Goal: Task Accomplishment & Management: Use online tool/utility

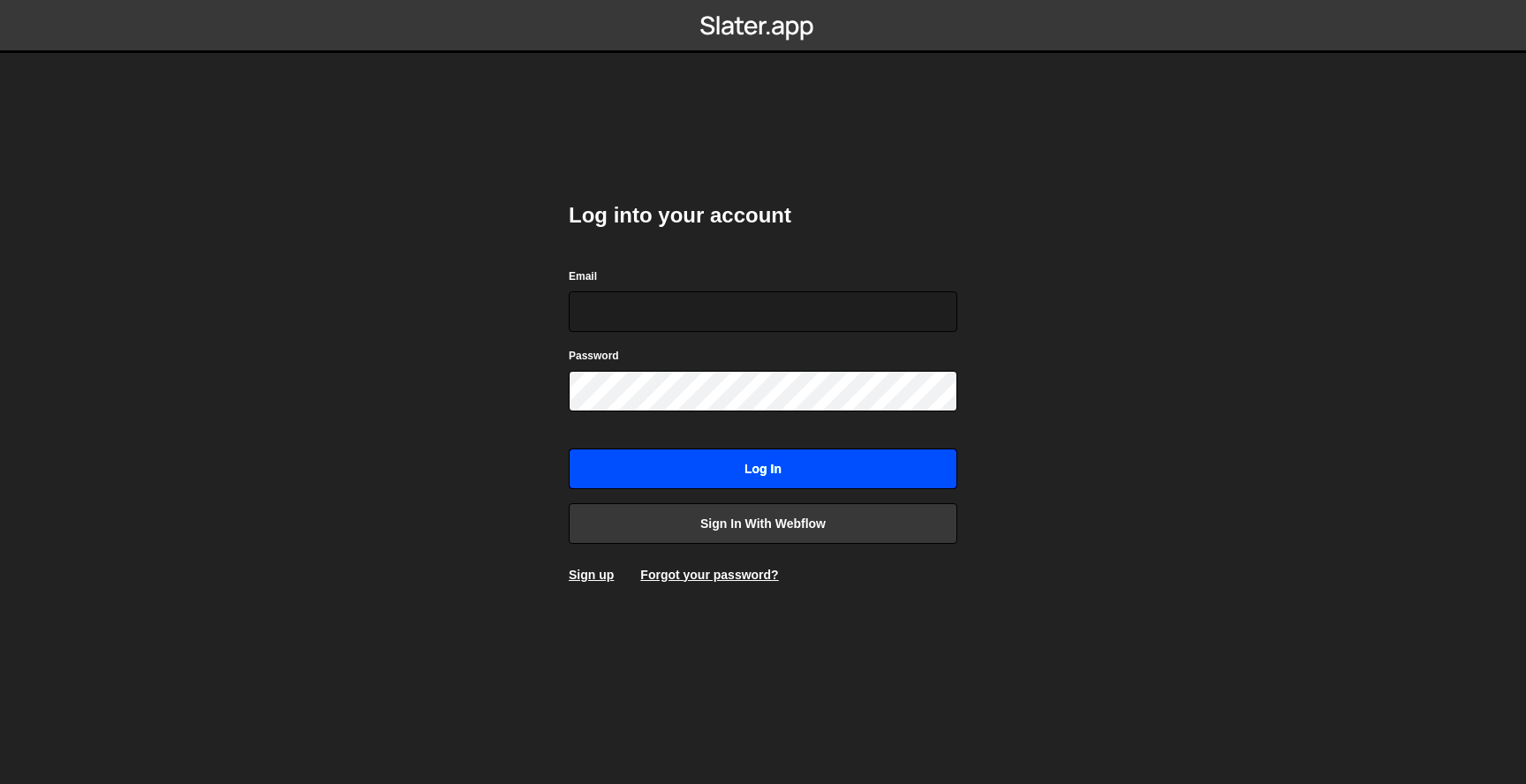
type input "lweymanjones@gmail.com"
click at [854, 459] on input "Log in" at bounding box center [763, 469] width 388 height 41
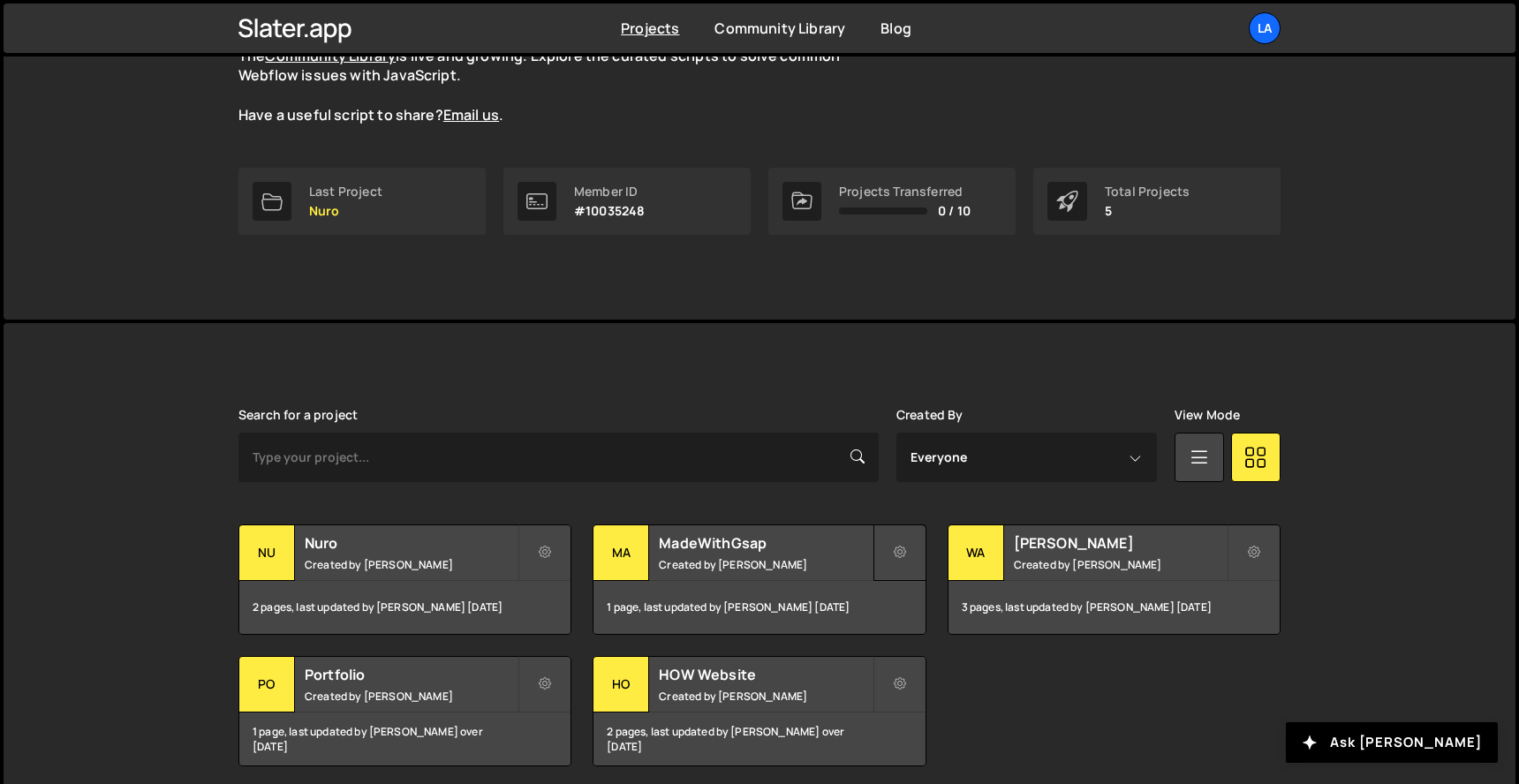
scroll to position [256, 0]
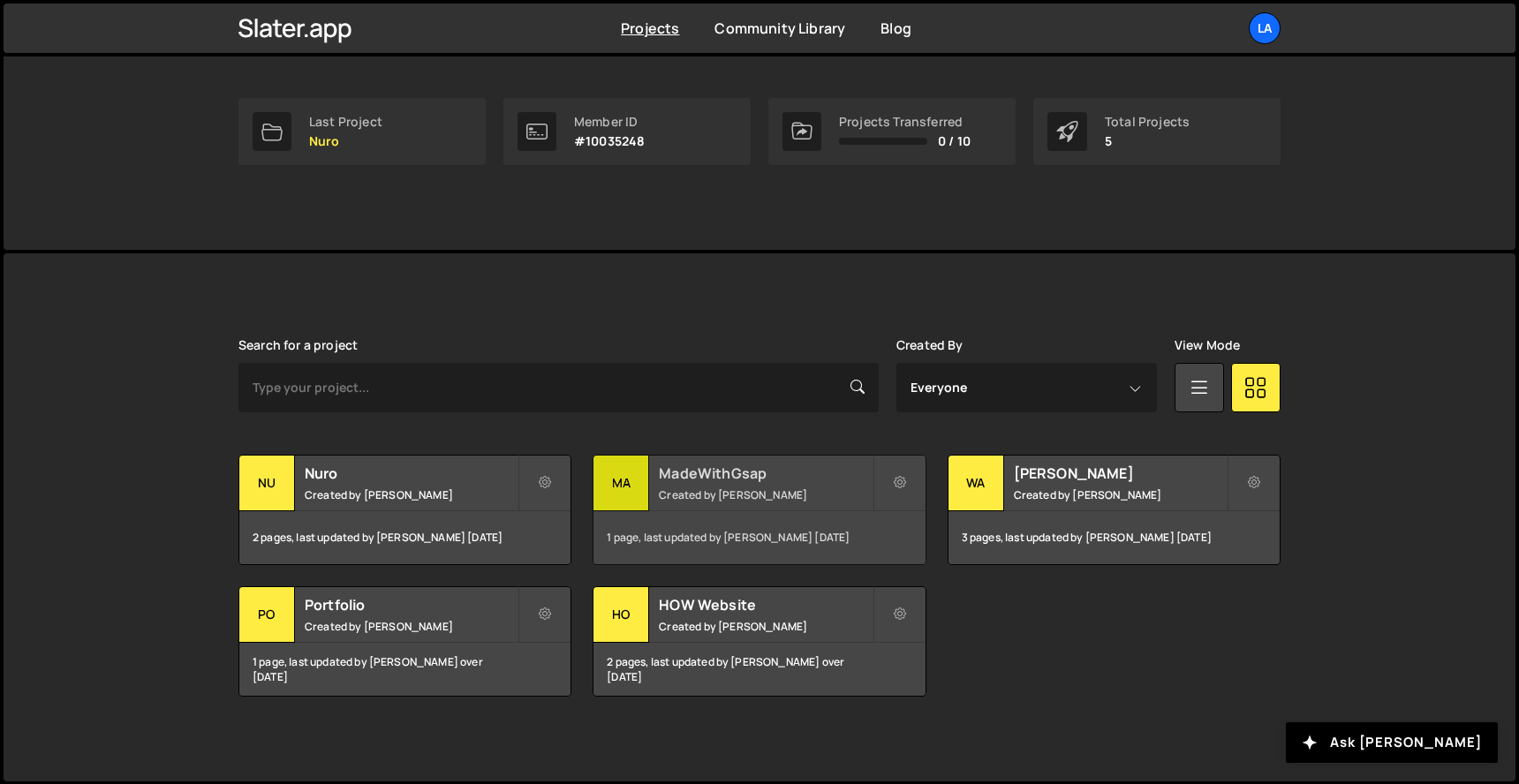
click at [789, 473] on h2 "MadeWithGsap" at bounding box center [765, 474] width 213 height 20
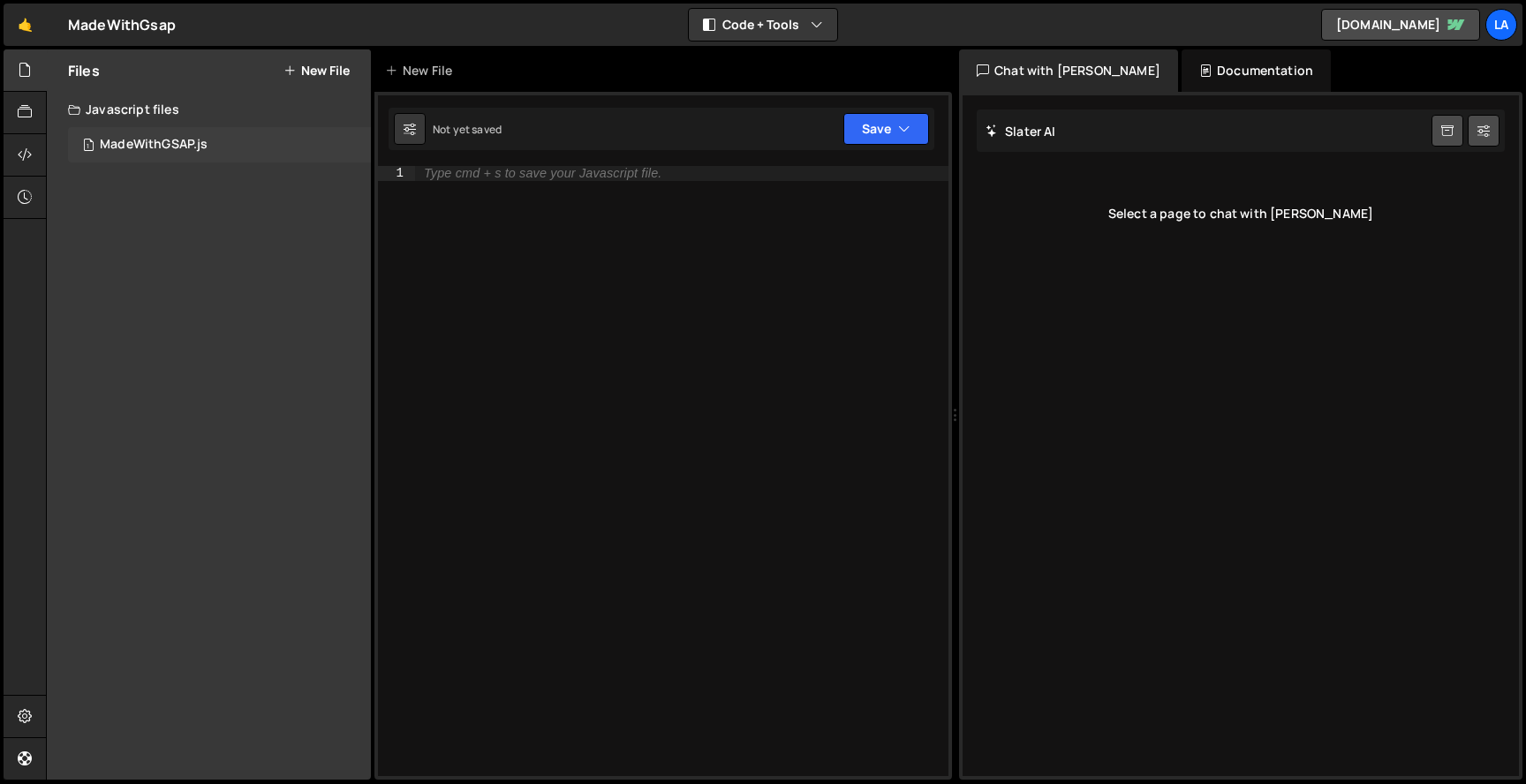
click at [157, 140] on div "MadeWithGSAP.js" at bounding box center [153, 145] width 108 height 16
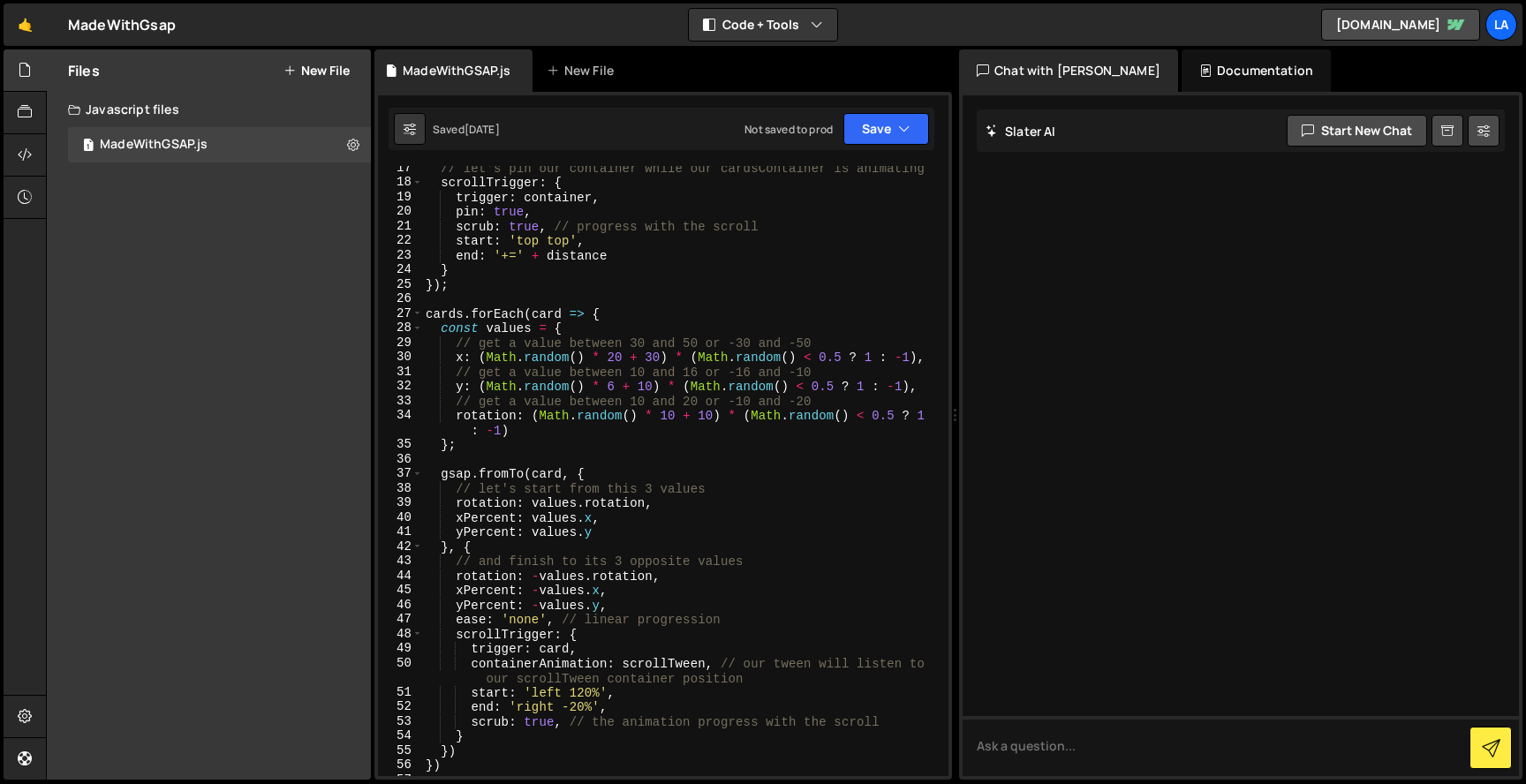
scroll to position [347, 0]
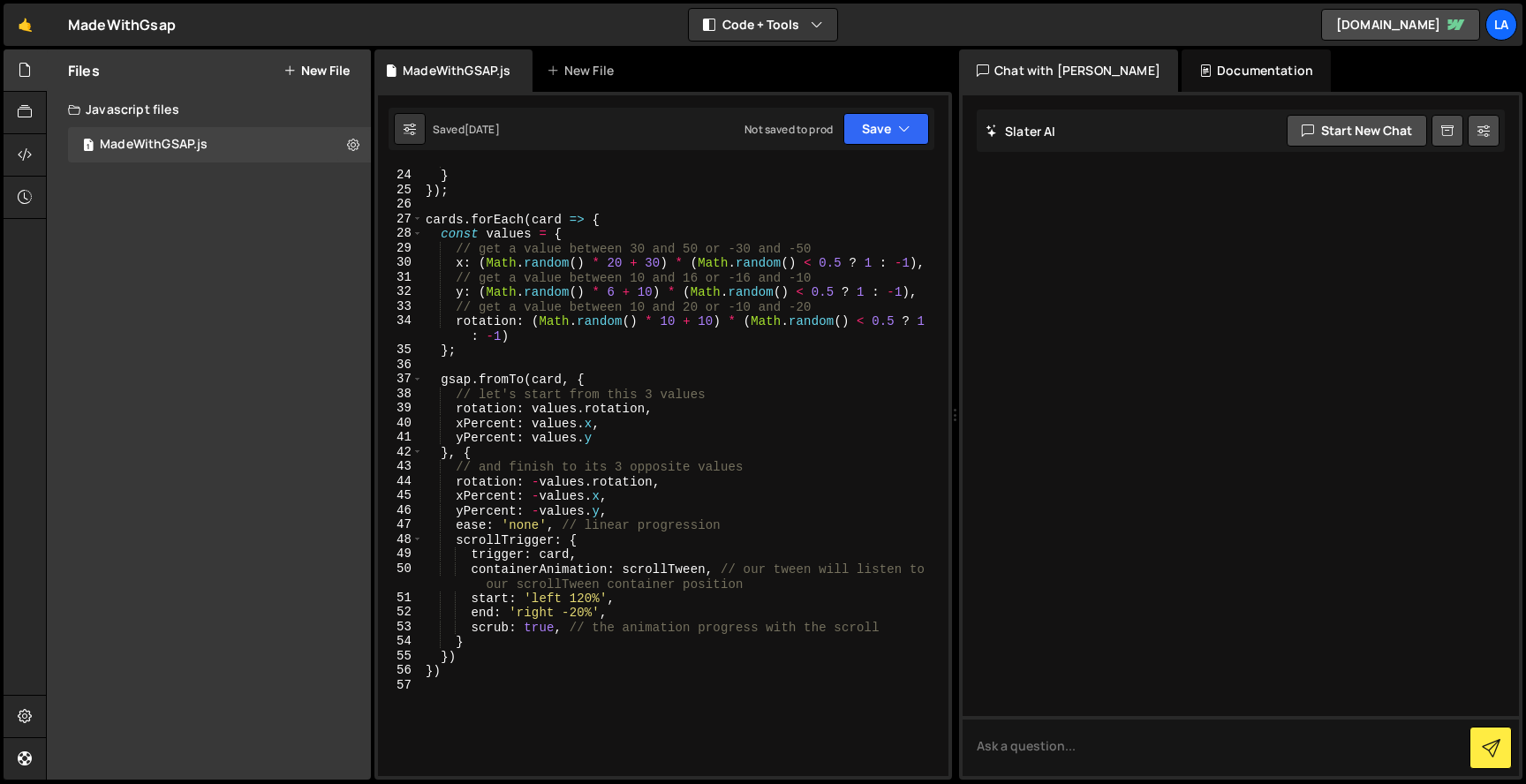
click at [230, 216] on div "Files New File Javascript files 1 MadeWithGSAP.js 0 CSS files Copy share link E…" at bounding box center [209, 415] width 325 height 730
click at [314, 67] on button "New File" at bounding box center [317, 71] width 67 height 14
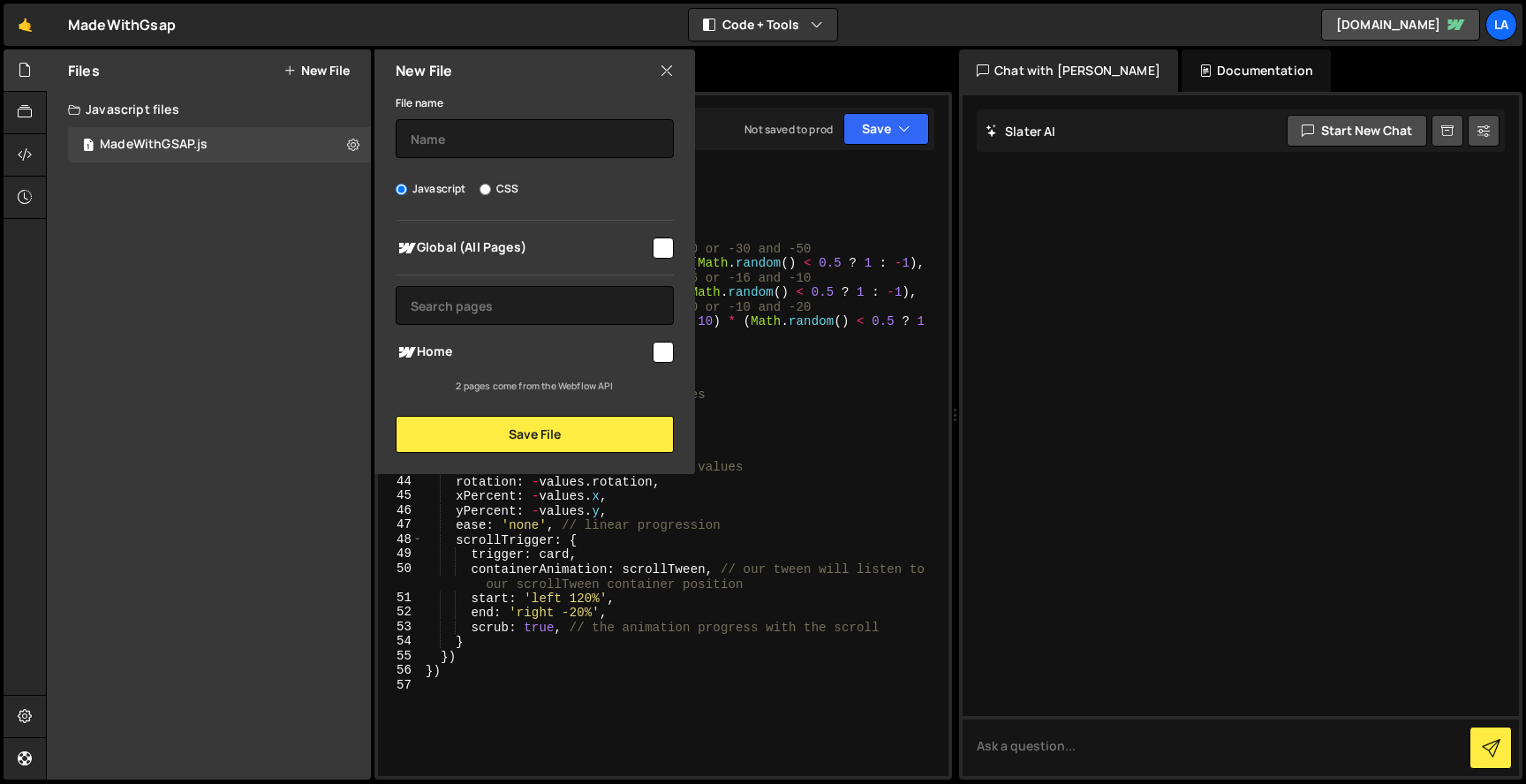
drag, startPoint x: 665, startPoint y: 74, endPoint x: 609, endPoint y: 89, distance: 58.0
click at [665, 74] on icon at bounding box center [667, 71] width 14 height 20
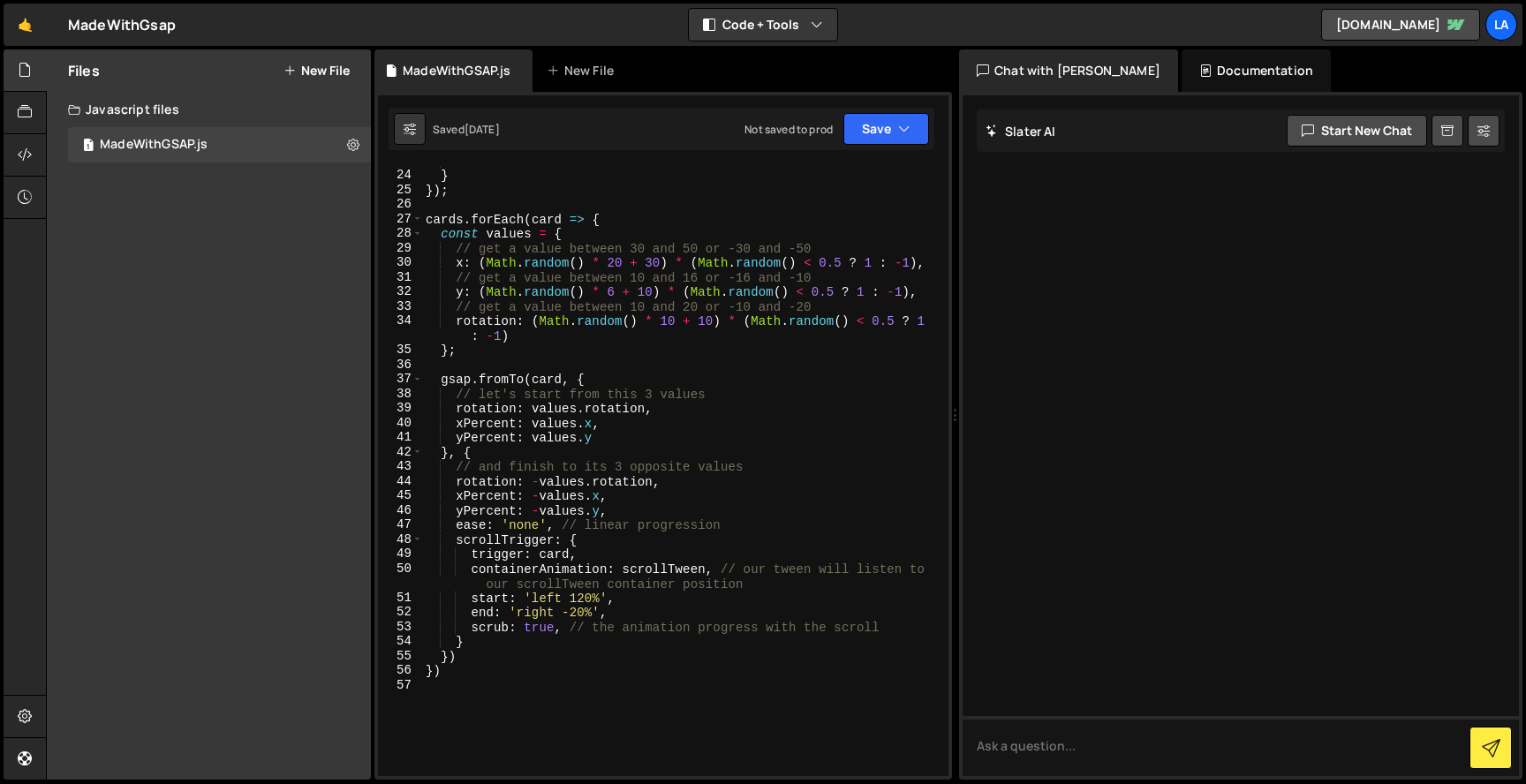
click at [315, 72] on button "New File" at bounding box center [317, 71] width 67 height 14
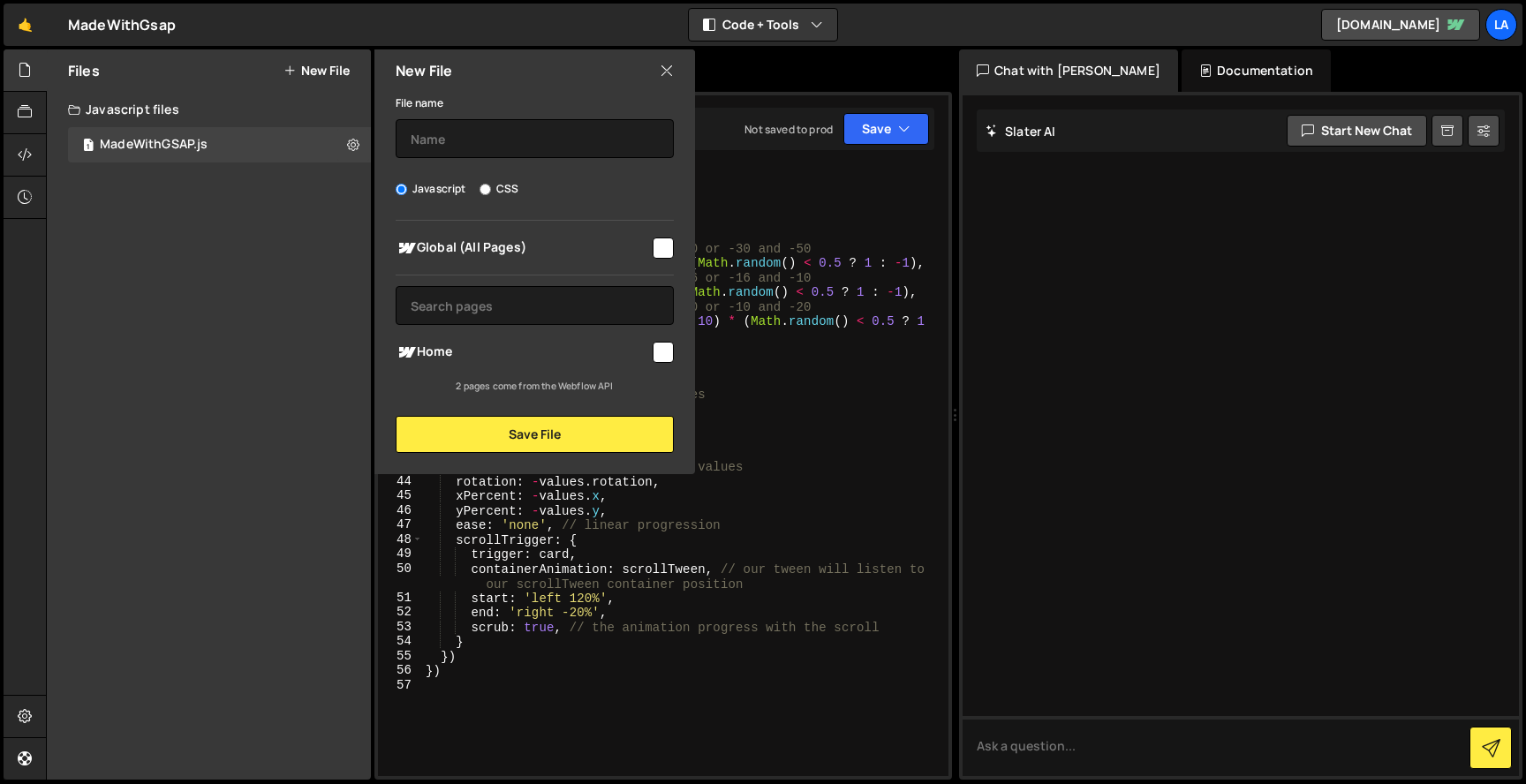
click at [258, 372] on div "Files New File Javascript files 1 MadeWithGSAP.js 0 CSS files Copy share link E…" at bounding box center [209, 415] width 325 height 730
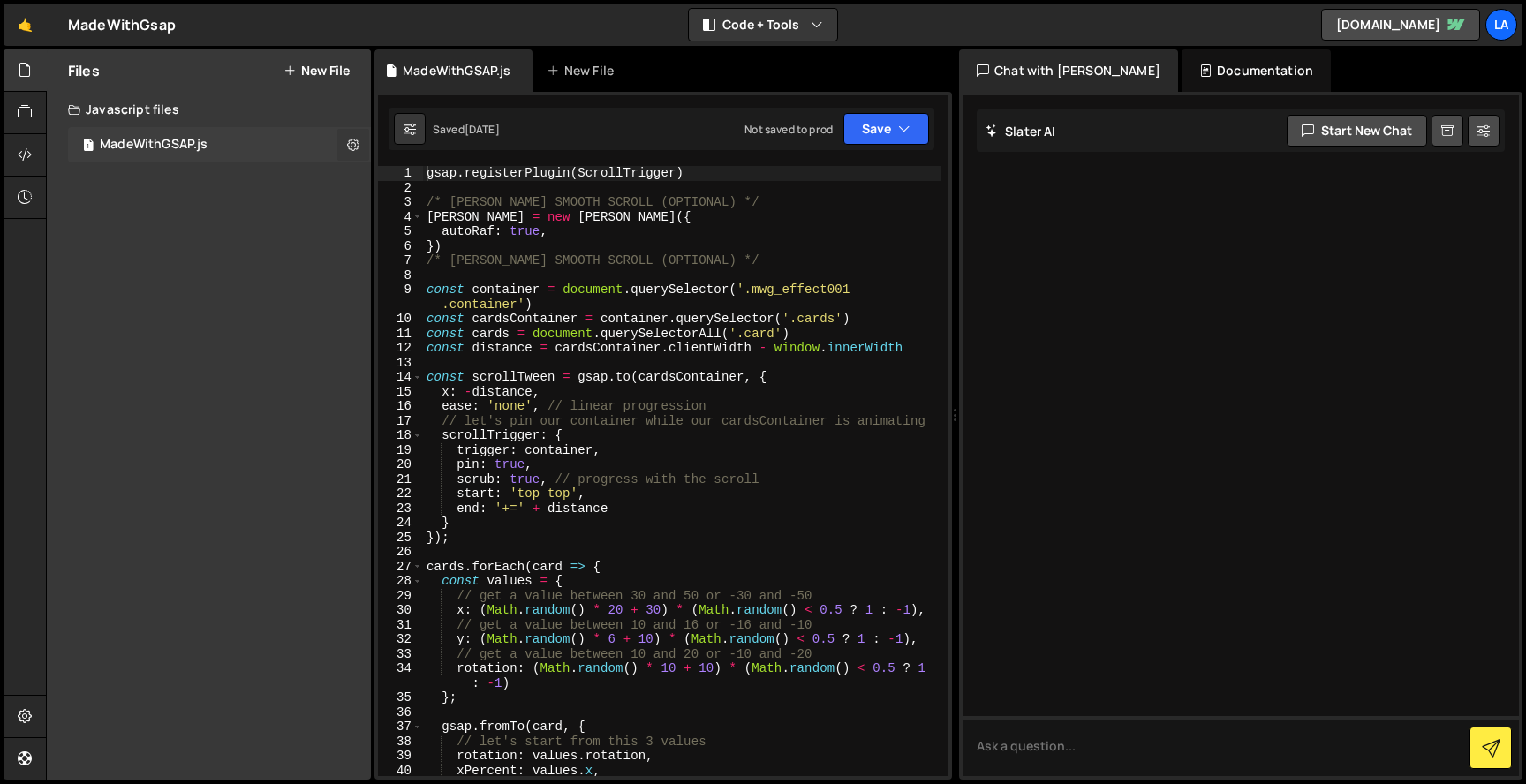
click at [349, 152] on icon at bounding box center [353, 144] width 12 height 17
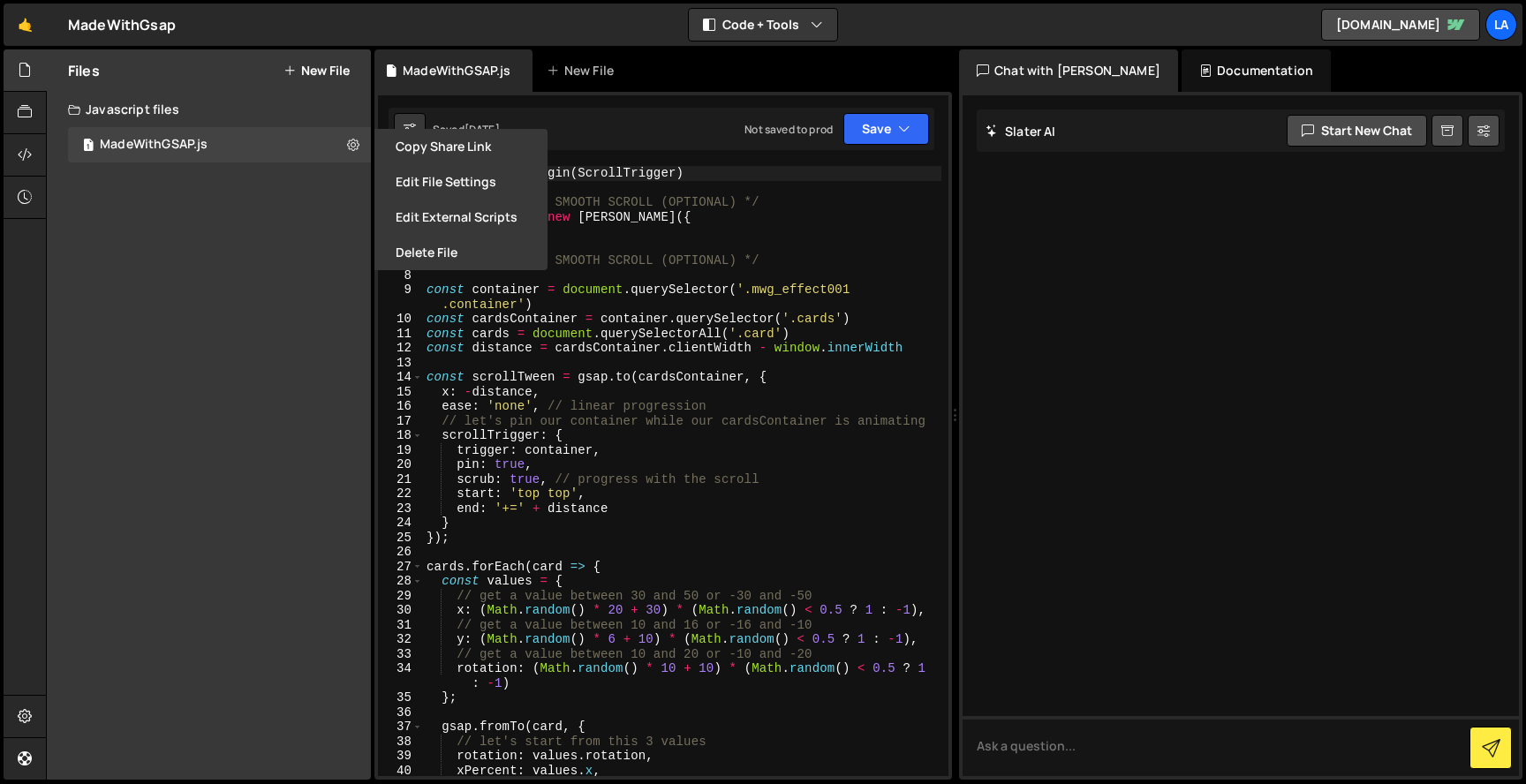
drag, startPoint x: 270, startPoint y: 241, endPoint x: 279, endPoint y: 226, distance: 17.5
click at [271, 238] on div "Files New File Javascript files 1 MadeWithGSAP.js 0 CSS files Copy share link E…" at bounding box center [209, 415] width 325 height 730
click at [326, 67] on button "New File" at bounding box center [317, 71] width 67 height 14
checkbox input "false"
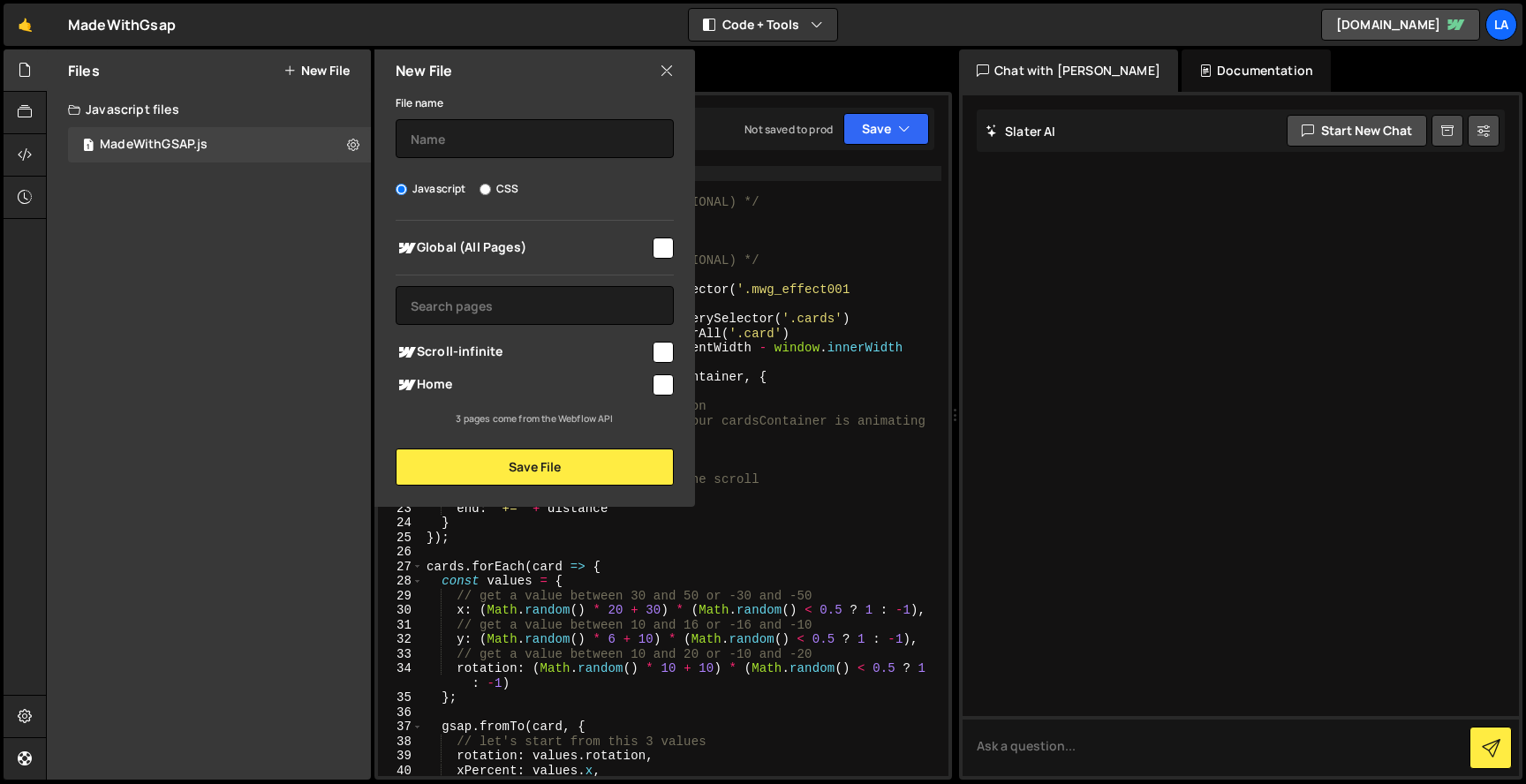
click at [663, 350] on input "checkbox" at bounding box center [663, 351] width 21 height 21
drag, startPoint x: 663, startPoint y: 350, endPoint x: 468, endPoint y: 339, distance: 195.3
click at [660, 351] on input "checkbox" at bounding box center [663, 351] width 21 height 21
click at [197, 309] on div "Files New File Javascript files 1 MadeWithGSAP.js 0 CSS files Copy share link E…" at bounding box center [209, 415] width 325 height 730
click at [658, 349] on input "checkbox" at bounding box center [663, 351] width 21 height 21
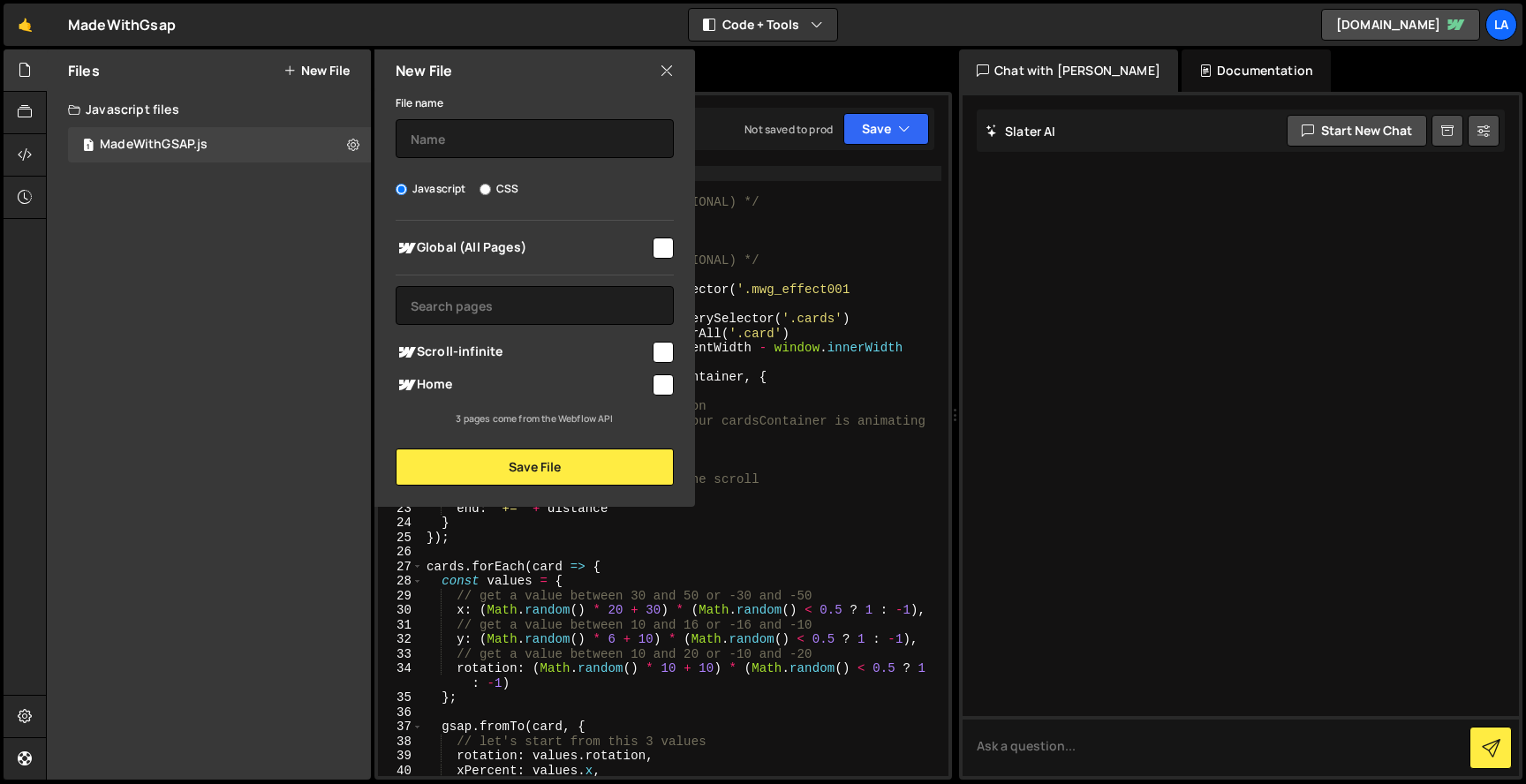
checkbox input "true"
click at [545, 473] on button "Save File" at bounding box center [536, 467] width 279 height 37
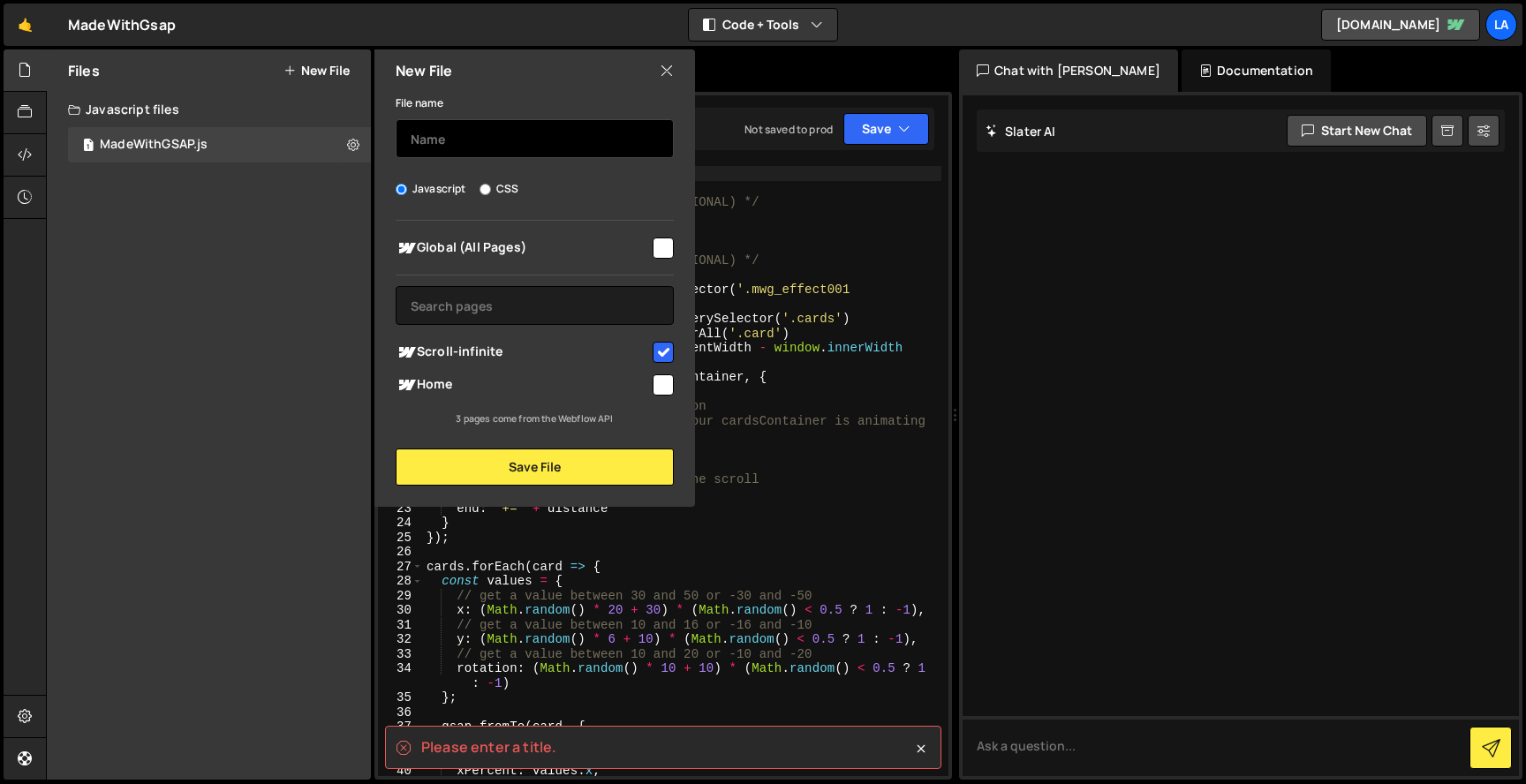
click at [451, 133] on input "text" at bounding box center [536, 138] width 279 height 39
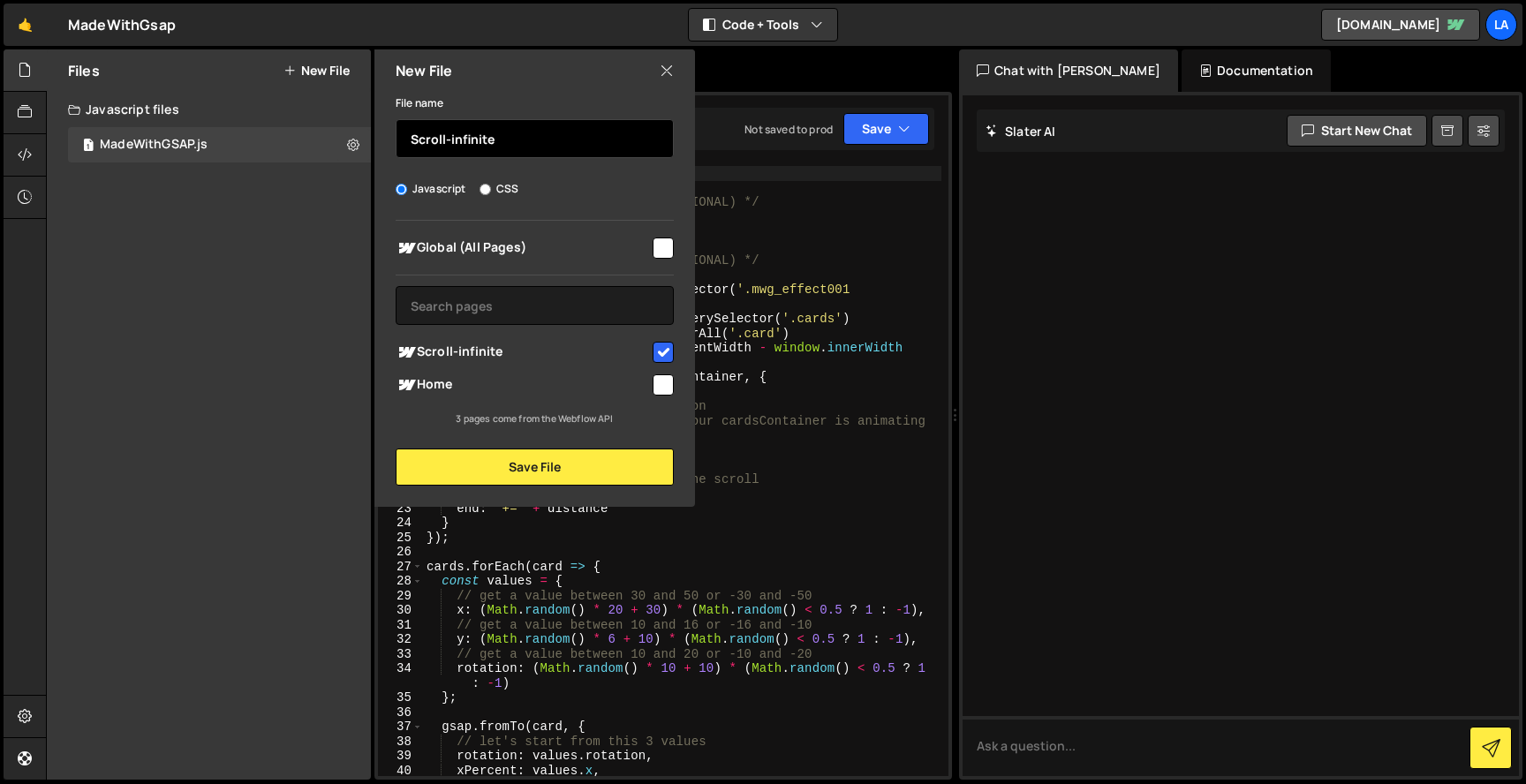
type input "Scroll-infinite"
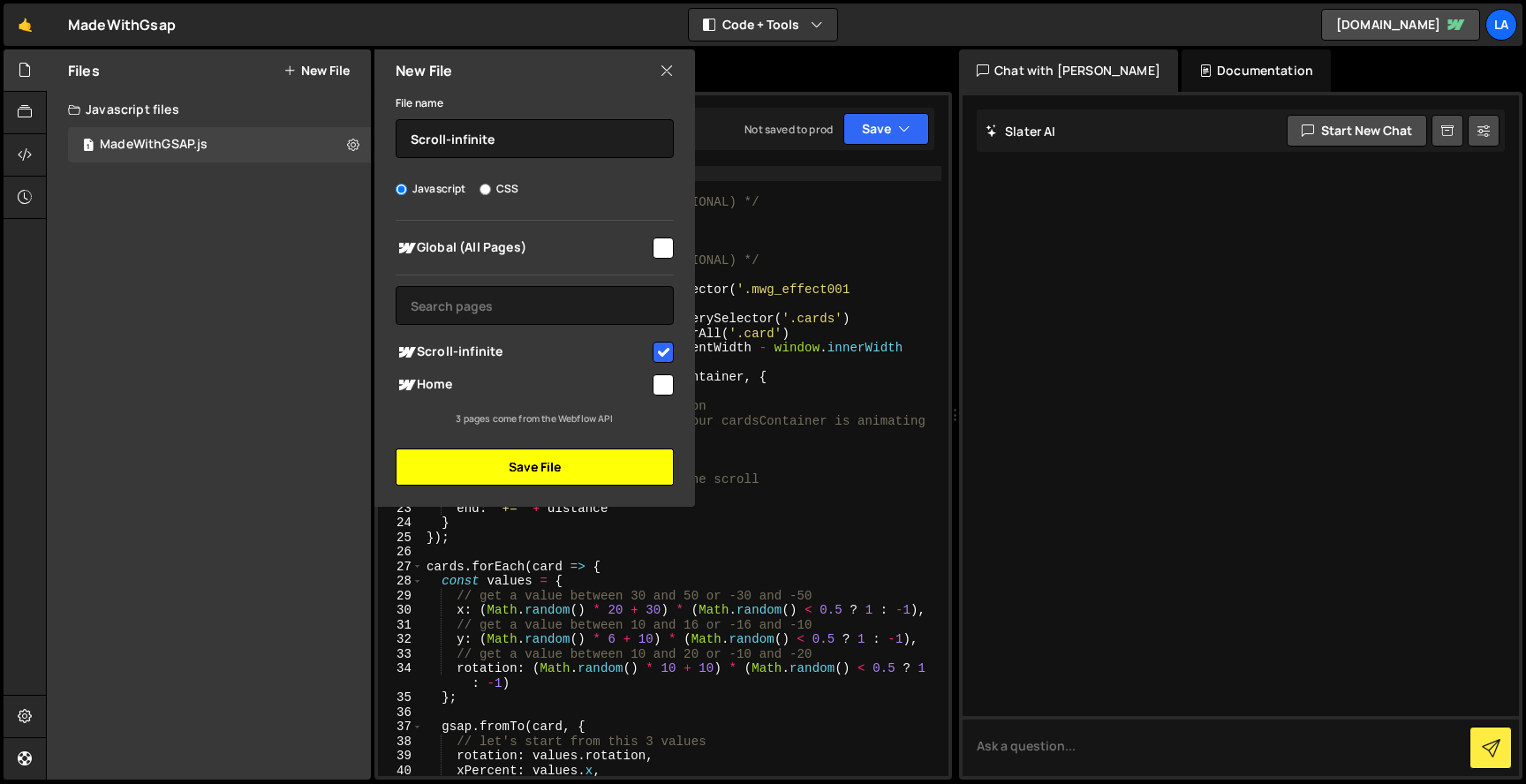
click at [514, 467] on button "Save File" at bounding box center [536, 467] width 279 height 37
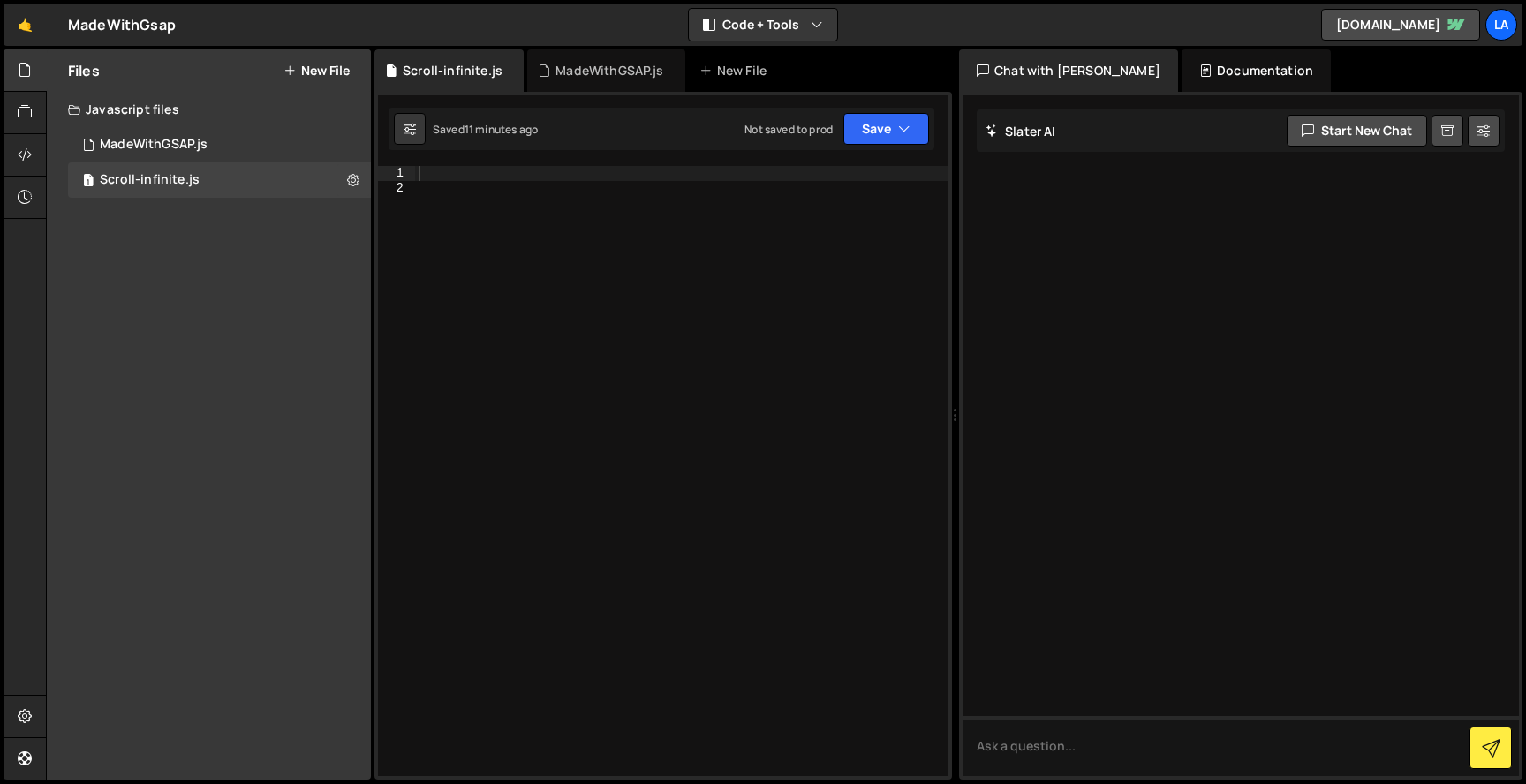
click at [587, 276] on div at bounding box center [682, 486] width 534 height 639
paste textarea "}"
type textarea "}"
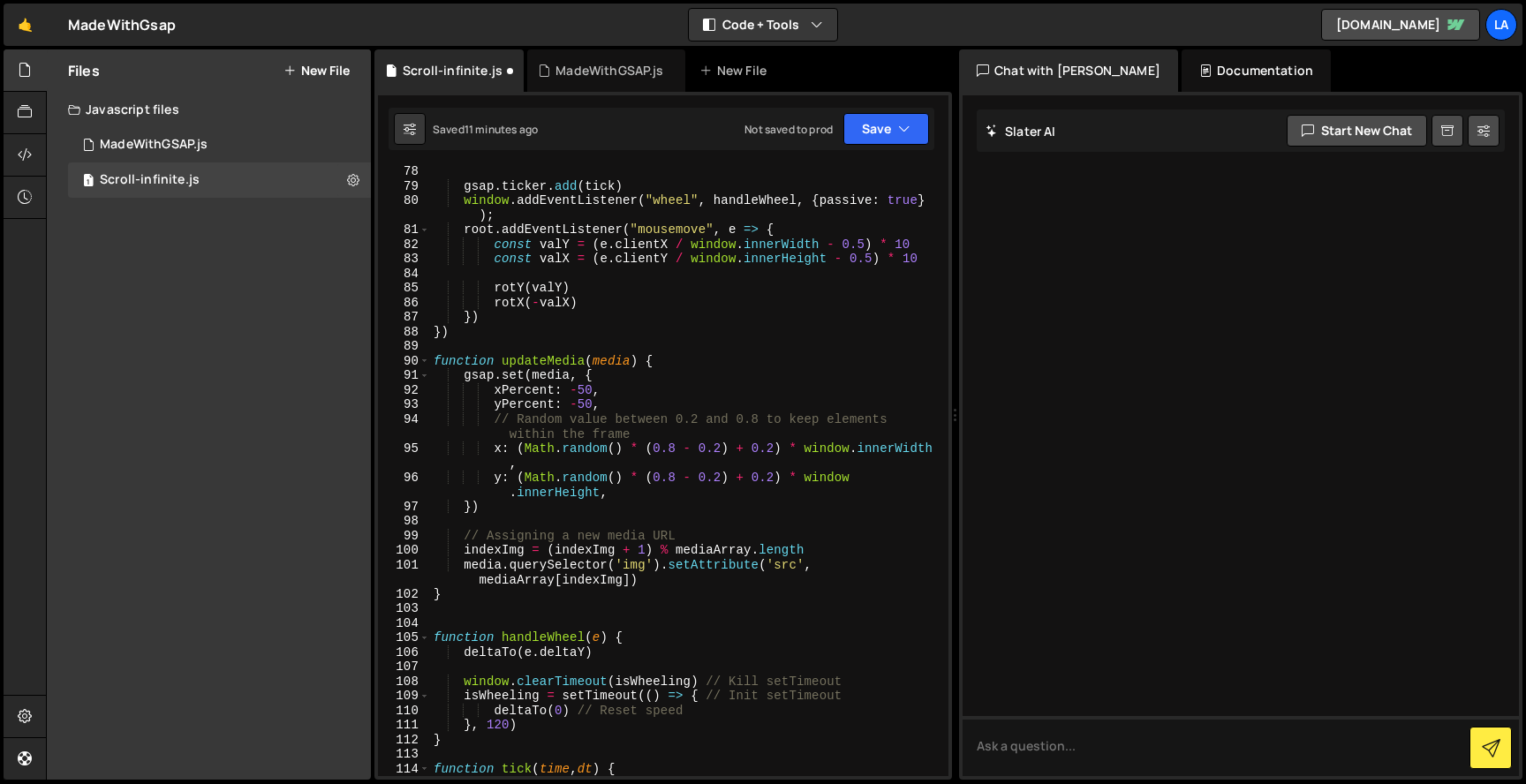
scroll to position [1313, 0]
click at [879, 123] on button "Save" at bounding box center [886, 129] width 86 height 32
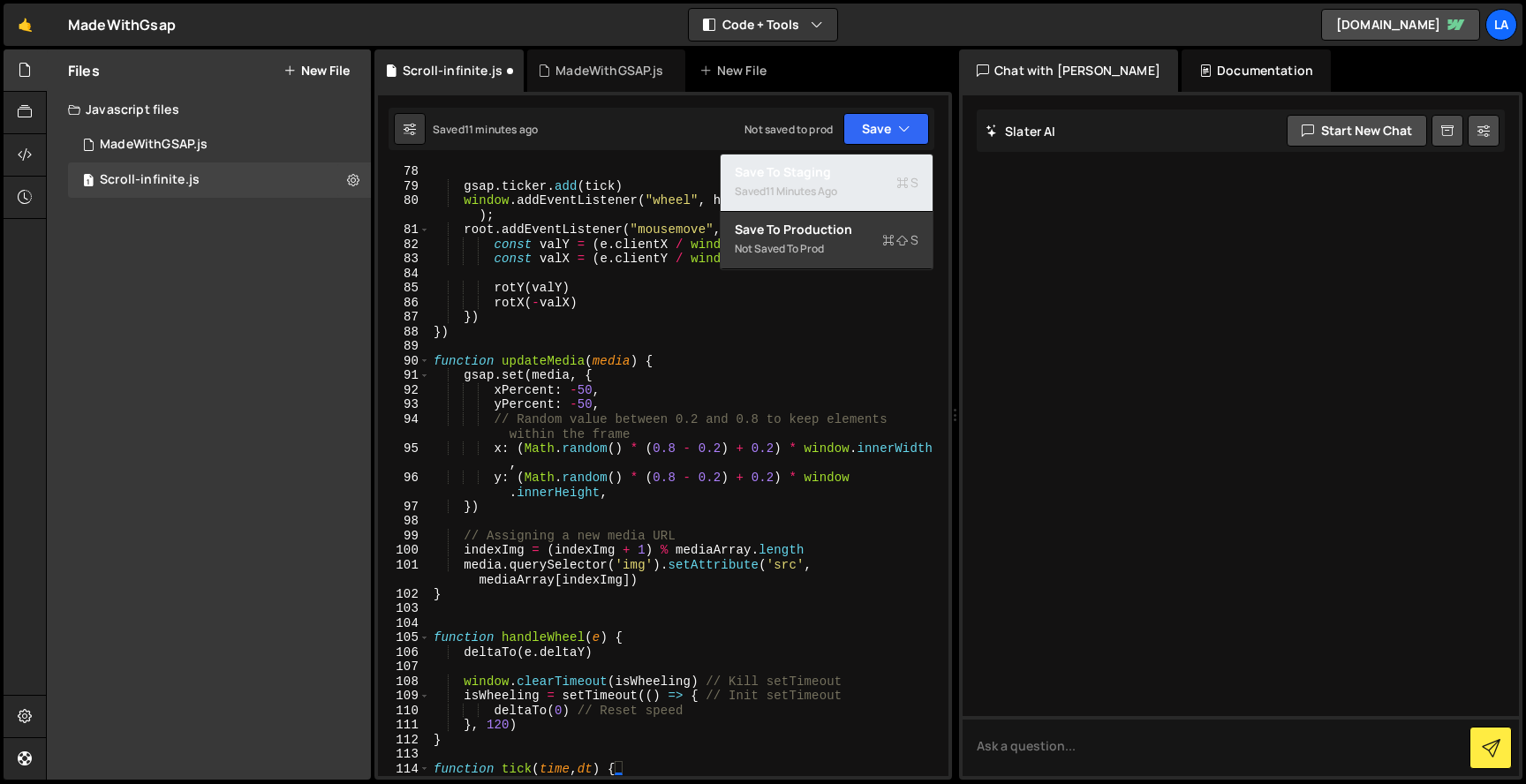
click at [812, 183] on div "Saved 11 minutes ago" at bounding box center [826, 191] width 184 height 21
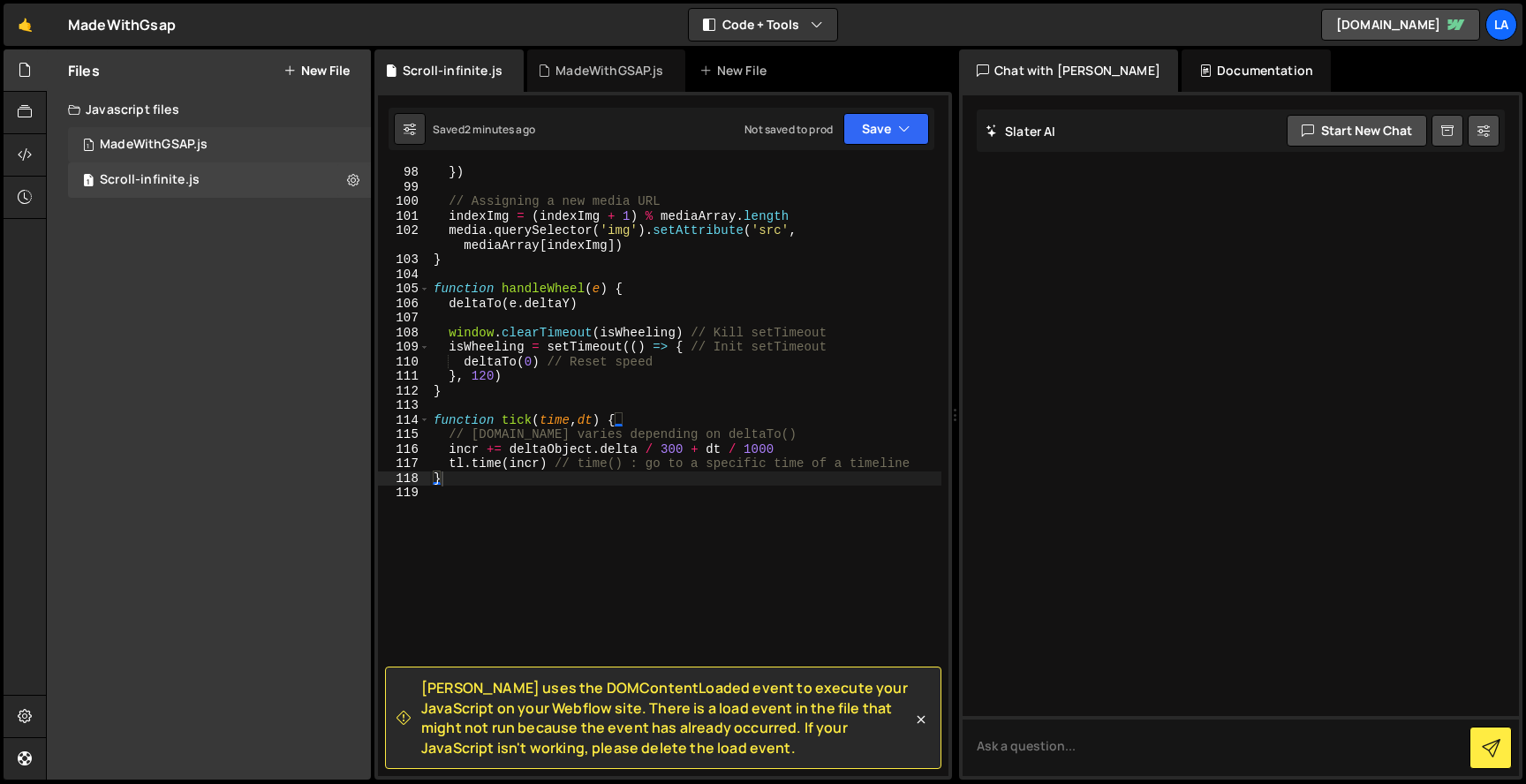
click at [222, 126] on div "Files New File Javascript files 1 MadeWithGSAP.js 0 1 Scroll-infinite.js 0 CSS …" at bounding box center [209, 415] width 325 height 730
click at [230, 139] on div "1 MadeWithGSAP.js 0" at bounding box center [219, 144] width 303 height 35
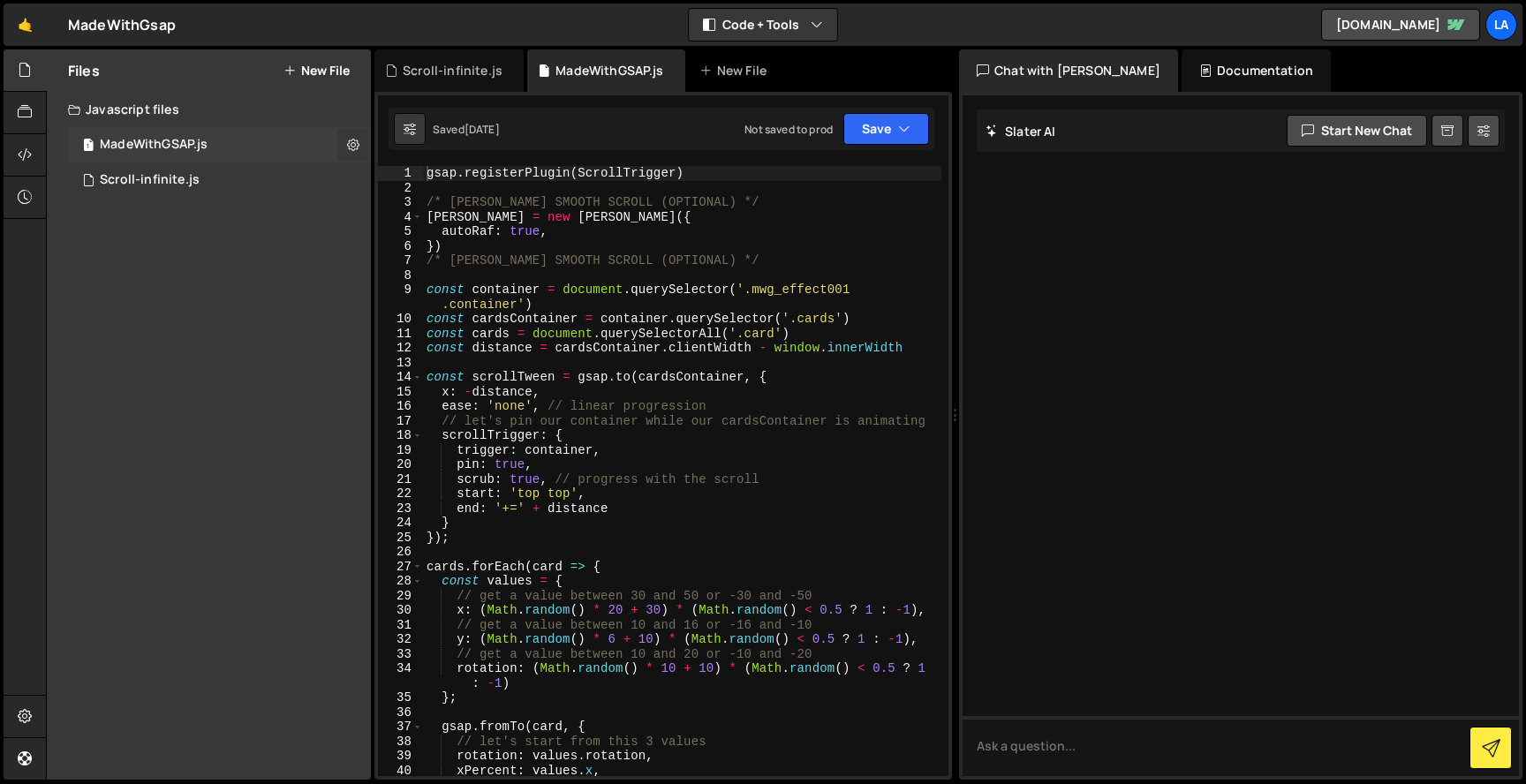
click at [350, 143] on icon at bounding box center [353, 144] width 12 height 17
type input "MadeWithGSAP"
radio input "true"
checkbox input "true"
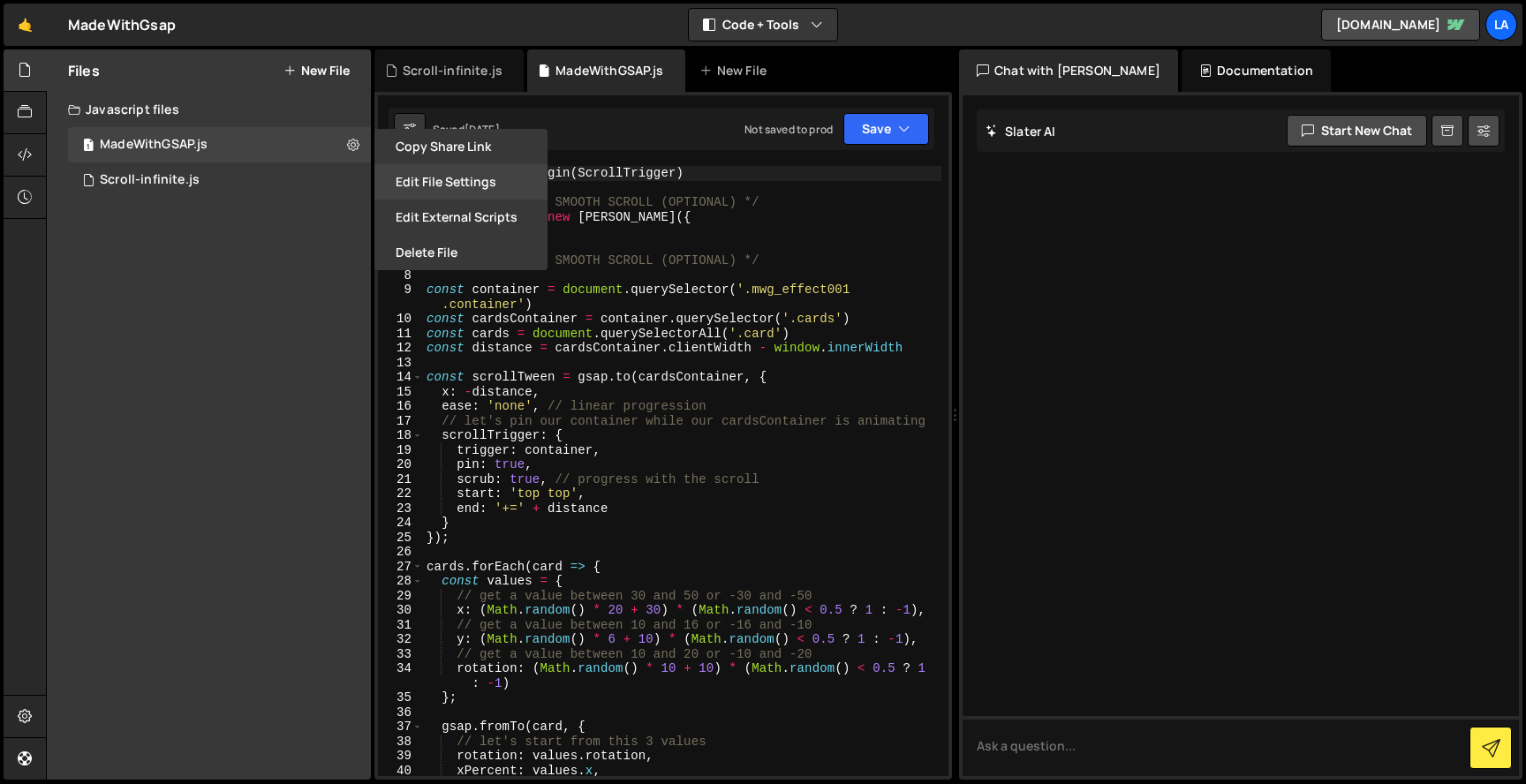
click at [448, 179] on button "Edit File Settings" at bounding box center [461, 181] width 173 height 35
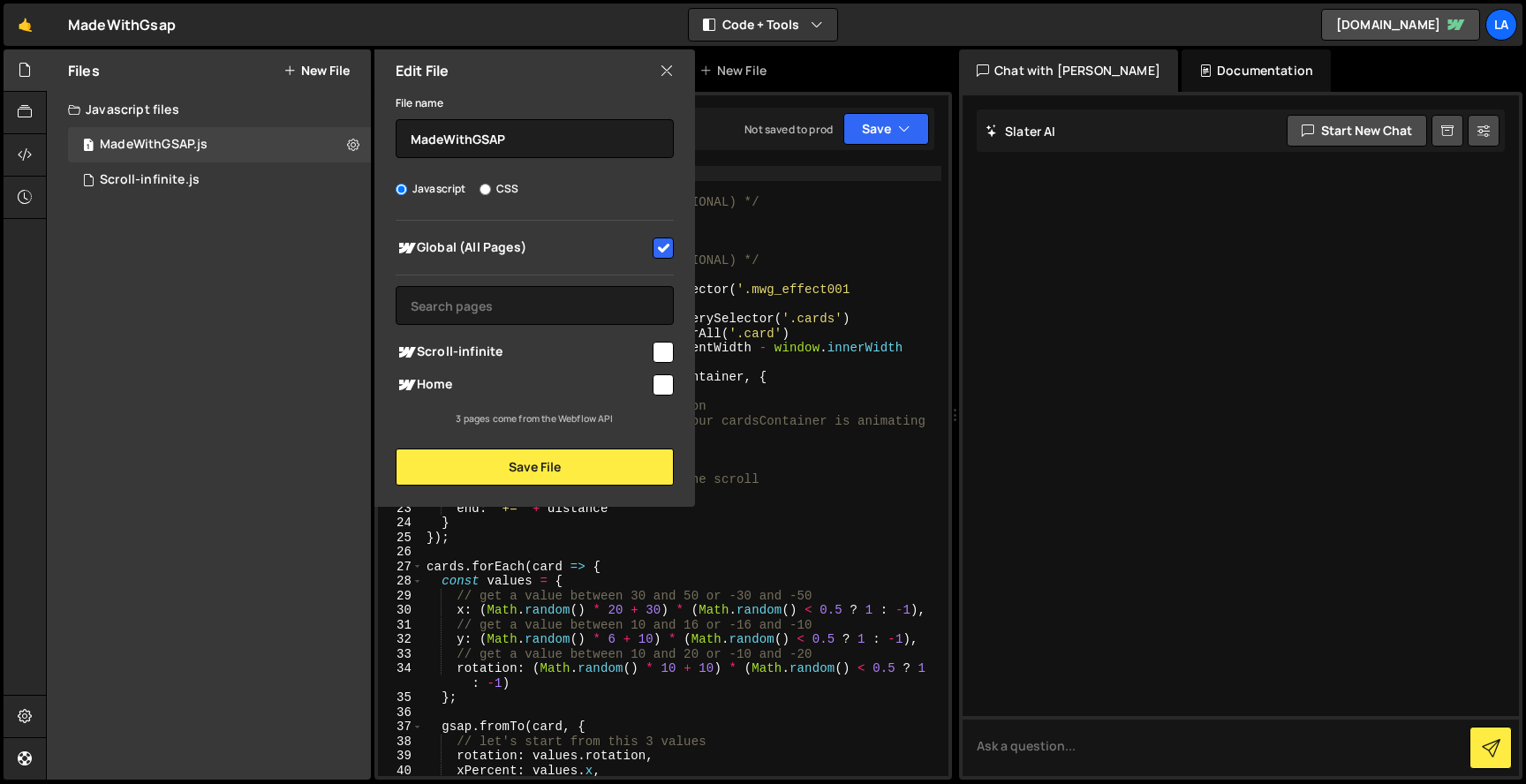
click at [663, 384] on input "checkbox" at bounding box center [663, 384] width 21 height 21
checkbox input "true"
click at [587, 472] on button "Save File" at bounding box center [536, 467] width 279 height 37
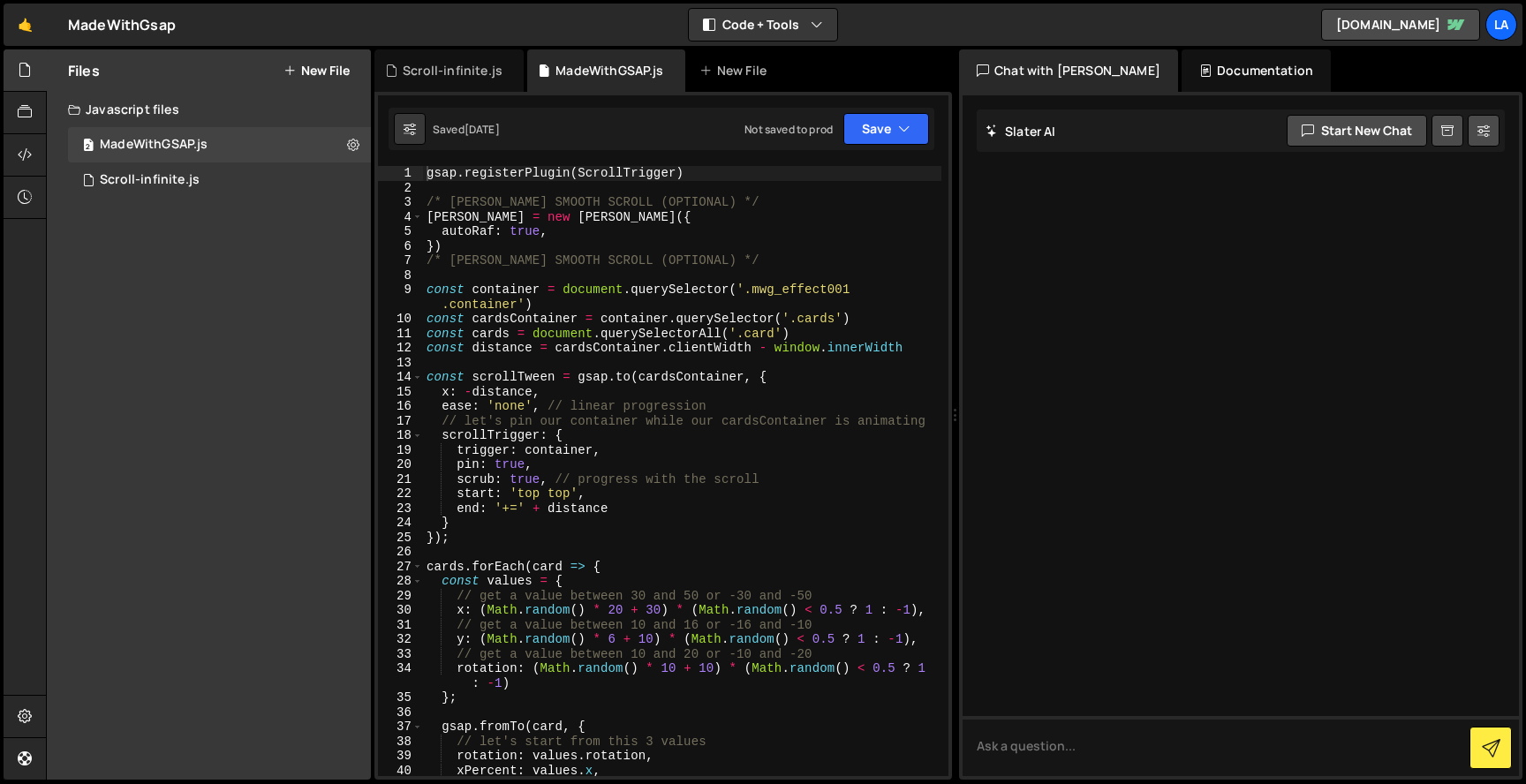
click at [868, 147] on div "Saved 2 months ago Not saved to prod Upgrade to Edit Save Save to Staging S Sav…" at bounding box center [661, 128] width 545 height 43
click at [859, 134] on button "Save" at bounding box center [886, 129] width 86 height 32
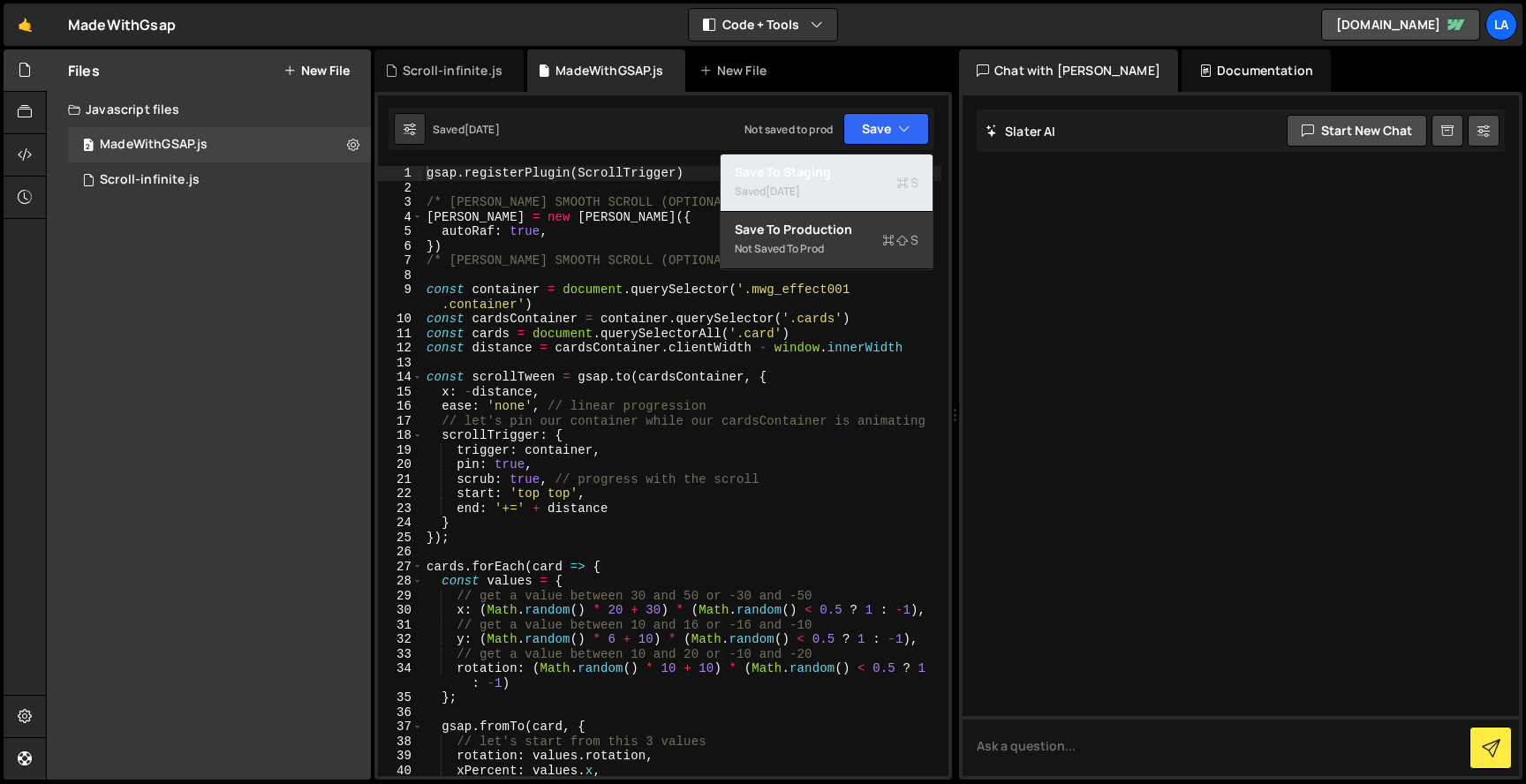
click at [859, 177] on div "Save to Staging S" at bounding box center [826, 172] width 184 height 18
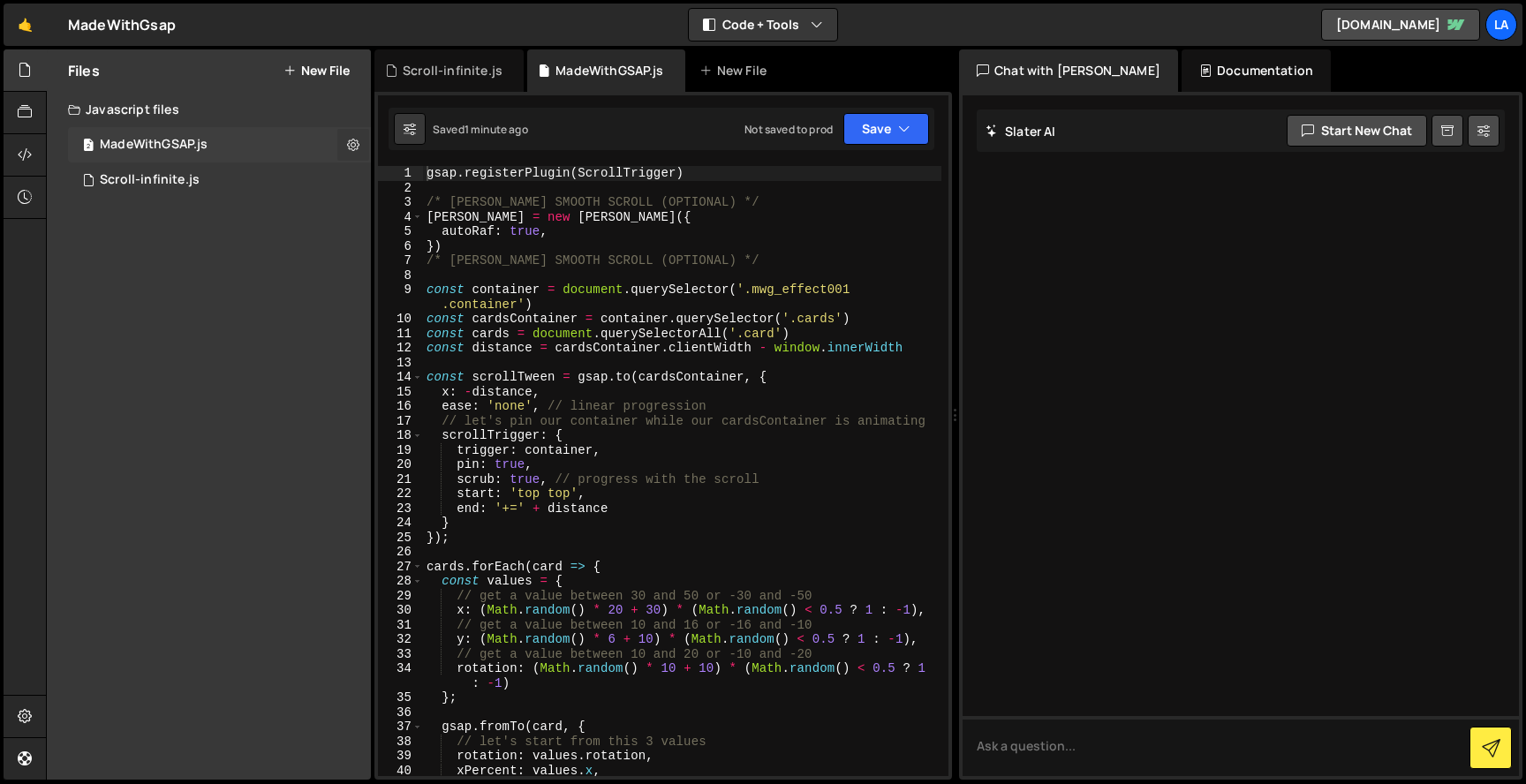
click at [356, 144] on icon at bounding box center [353, 144] width 12 height 17
type input "MadeWithGSAP"
radio input "true"
checkbox input "true"
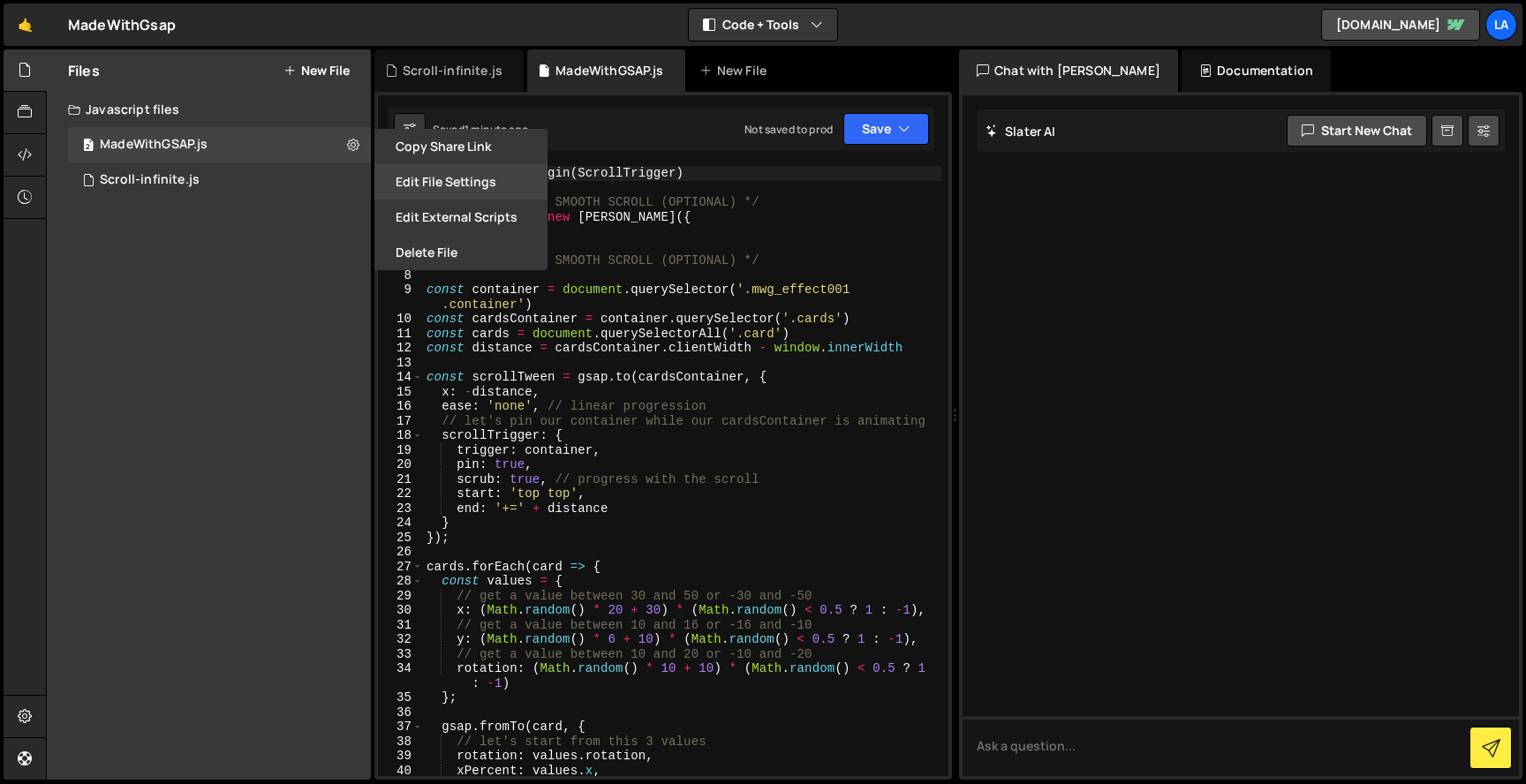
click at [445, 181] on button "Edit File Settings" at bounding box center [461, 181] width 173 height 35
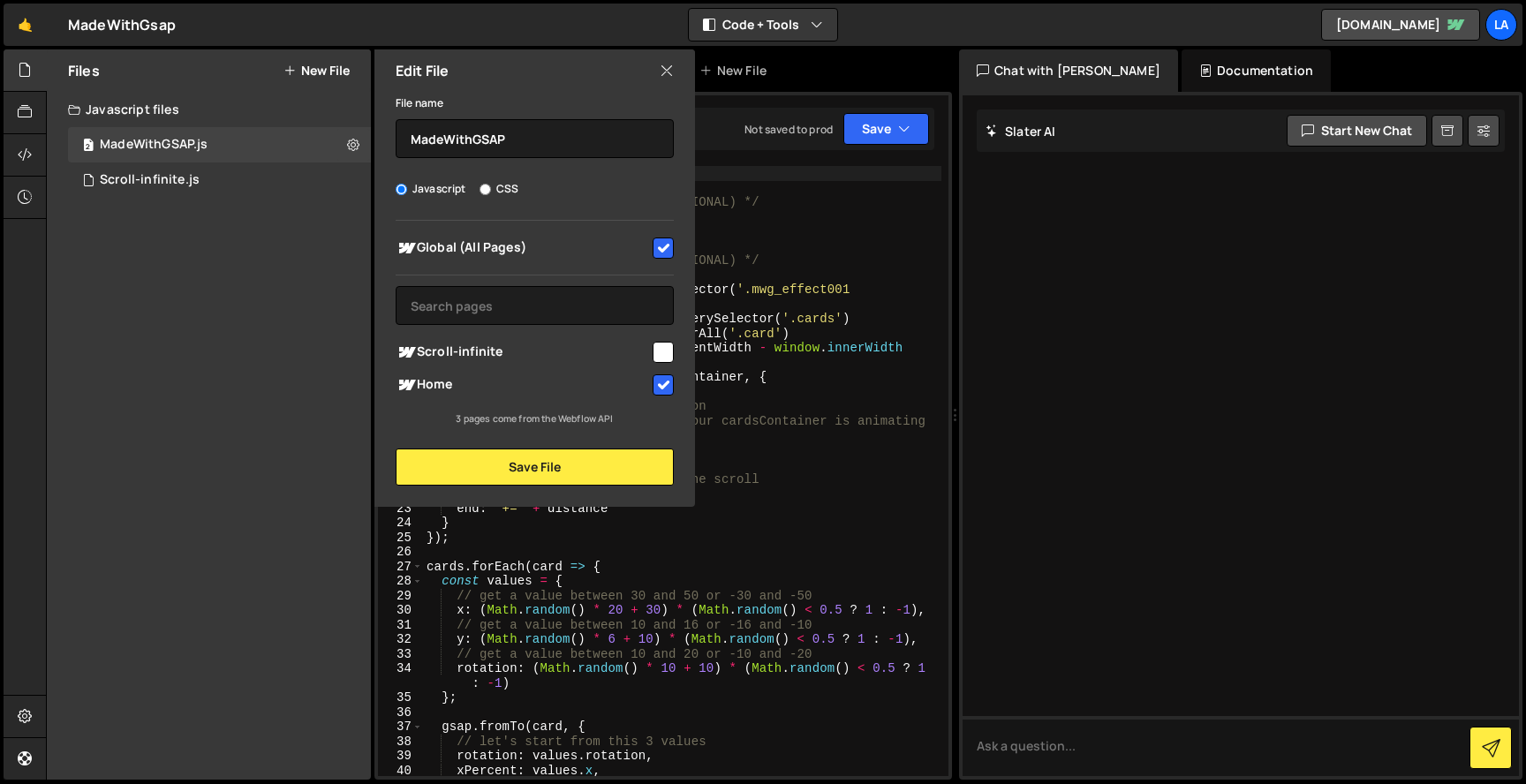
click at [660, 246] on input "checkbox" at bounding box center [663, 248] width 21 height 21
checkbox input "false"
click at [573, 455] on button "Save File" at bounding box center [536, 467] width 279 height 37
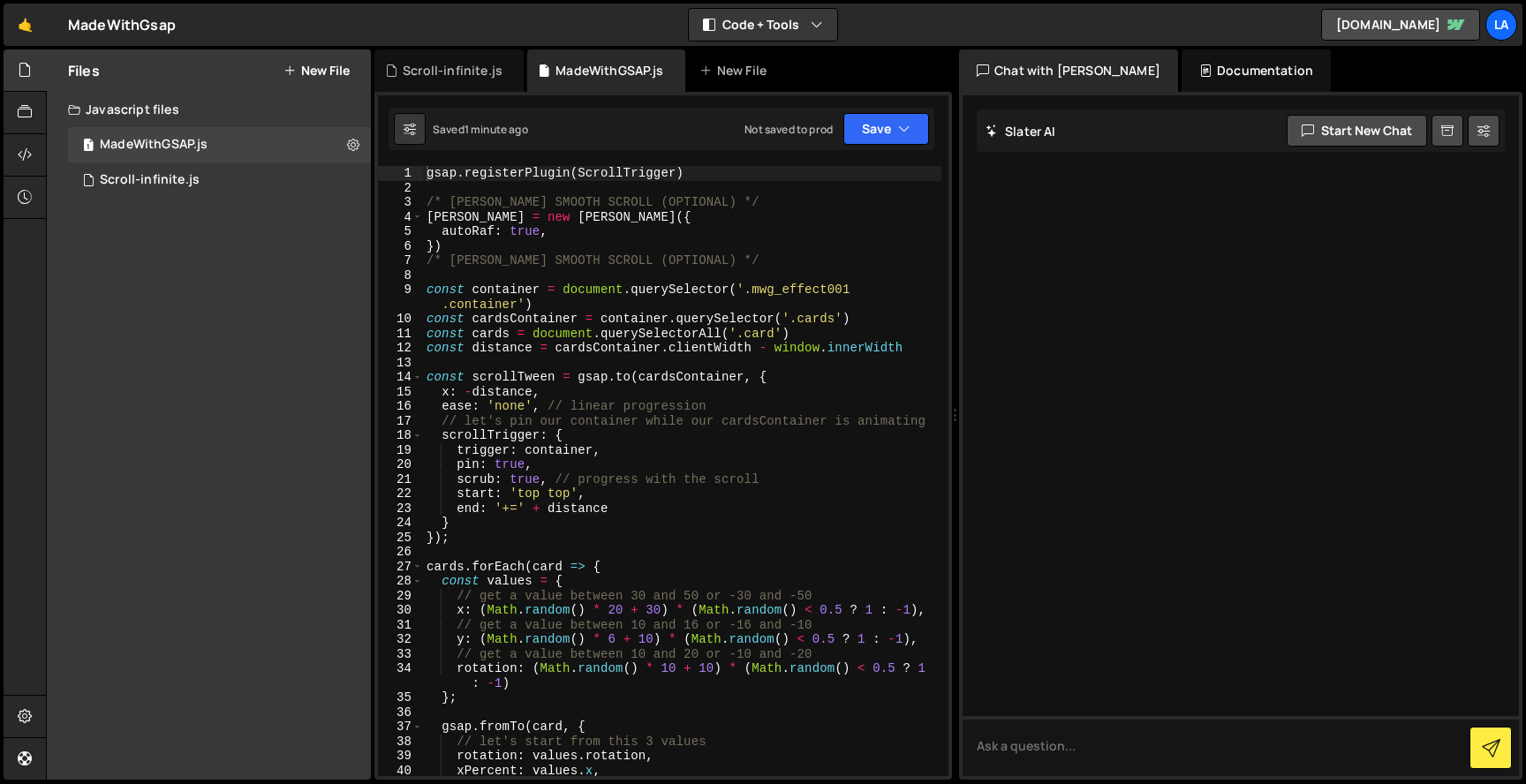
click at [863, 148] on div "Debug Explain Copy Scroll-infinite.js MadeWithGSAP.js New File Saved 1 minute a…" at bounding box center [663, 415] width 577 height 731
click at [858, 131] on button "Save" at bounding box center [886, 129] width 86 height 32
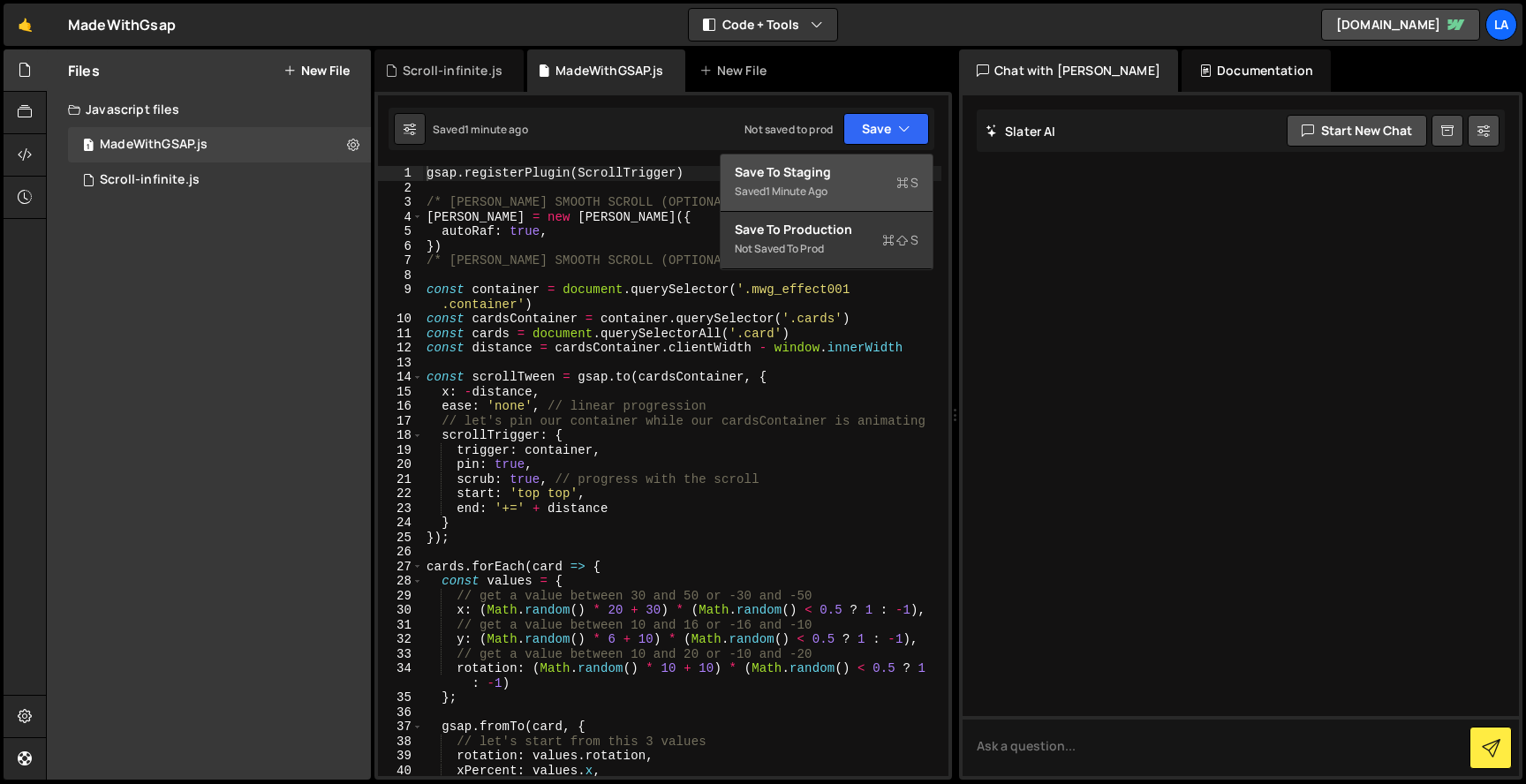
click at [831, 172] on div "Save to Staging S" at bounding box center [826, 172] width 184 height 18
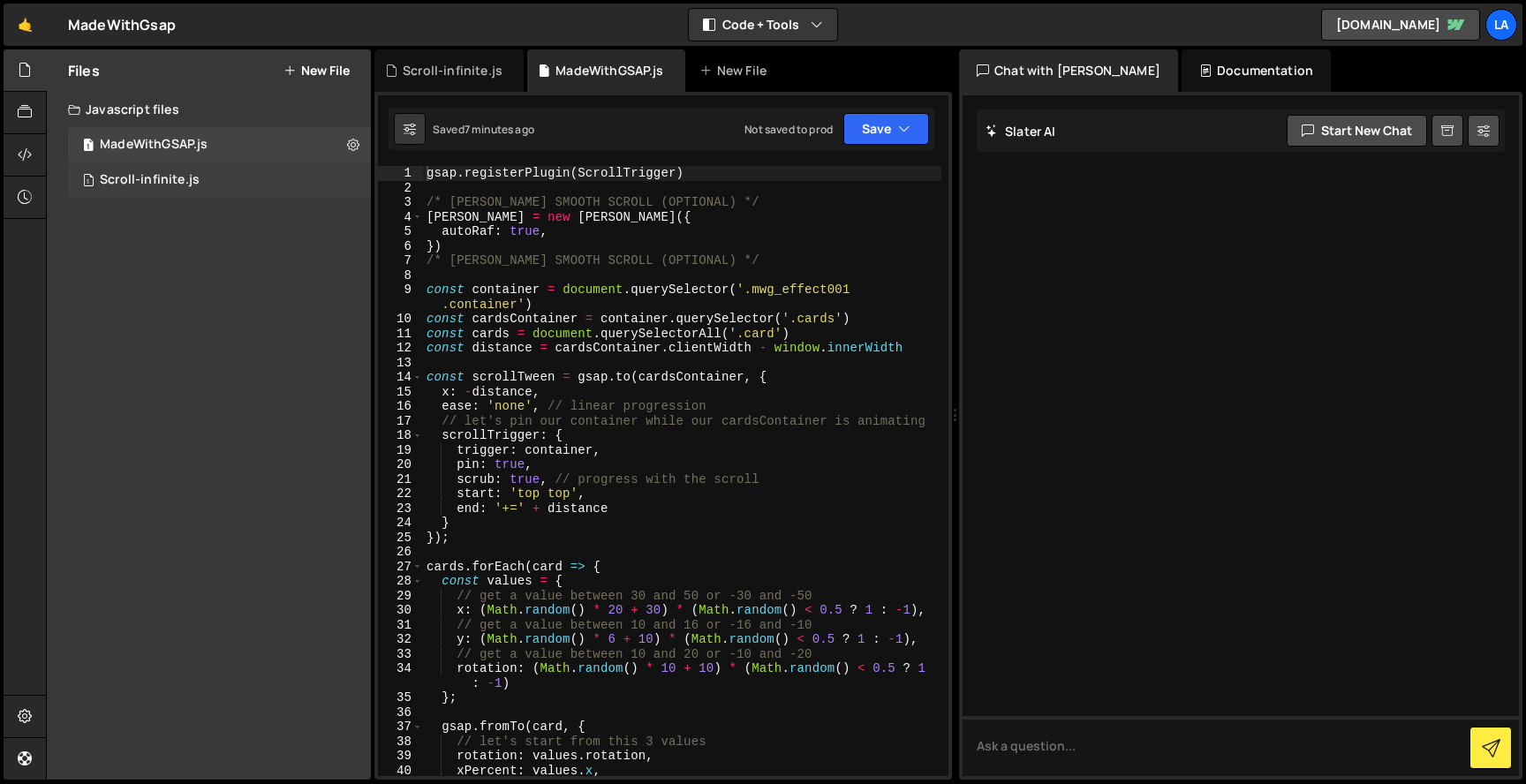
click at [196, 186] on div "1 Scroll-infinite.js 0" at bounding box center [219, 179] width 303 height 35
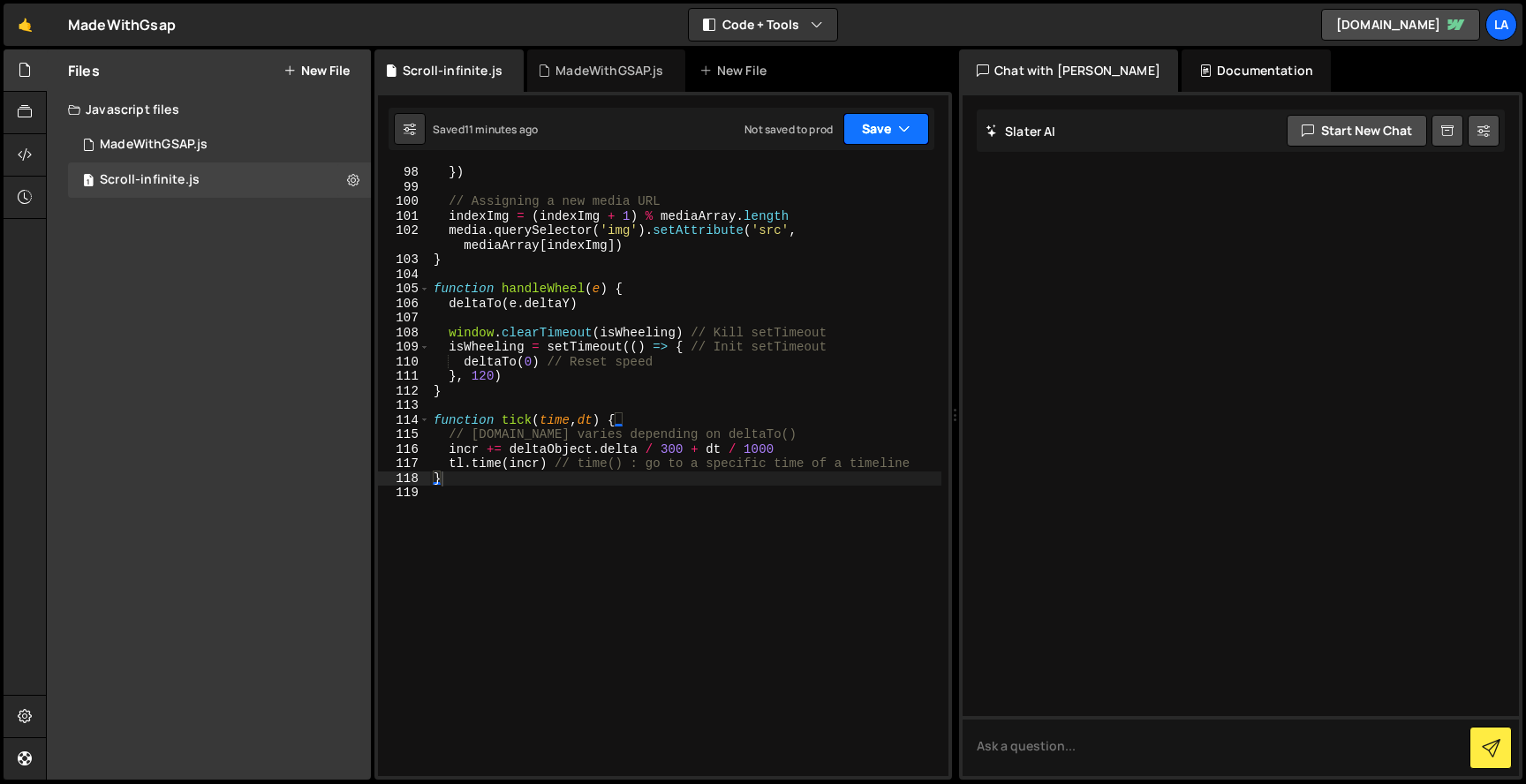
click at [867, 141] on button "Save" at bounding box center [886, 129] width 86 height 32
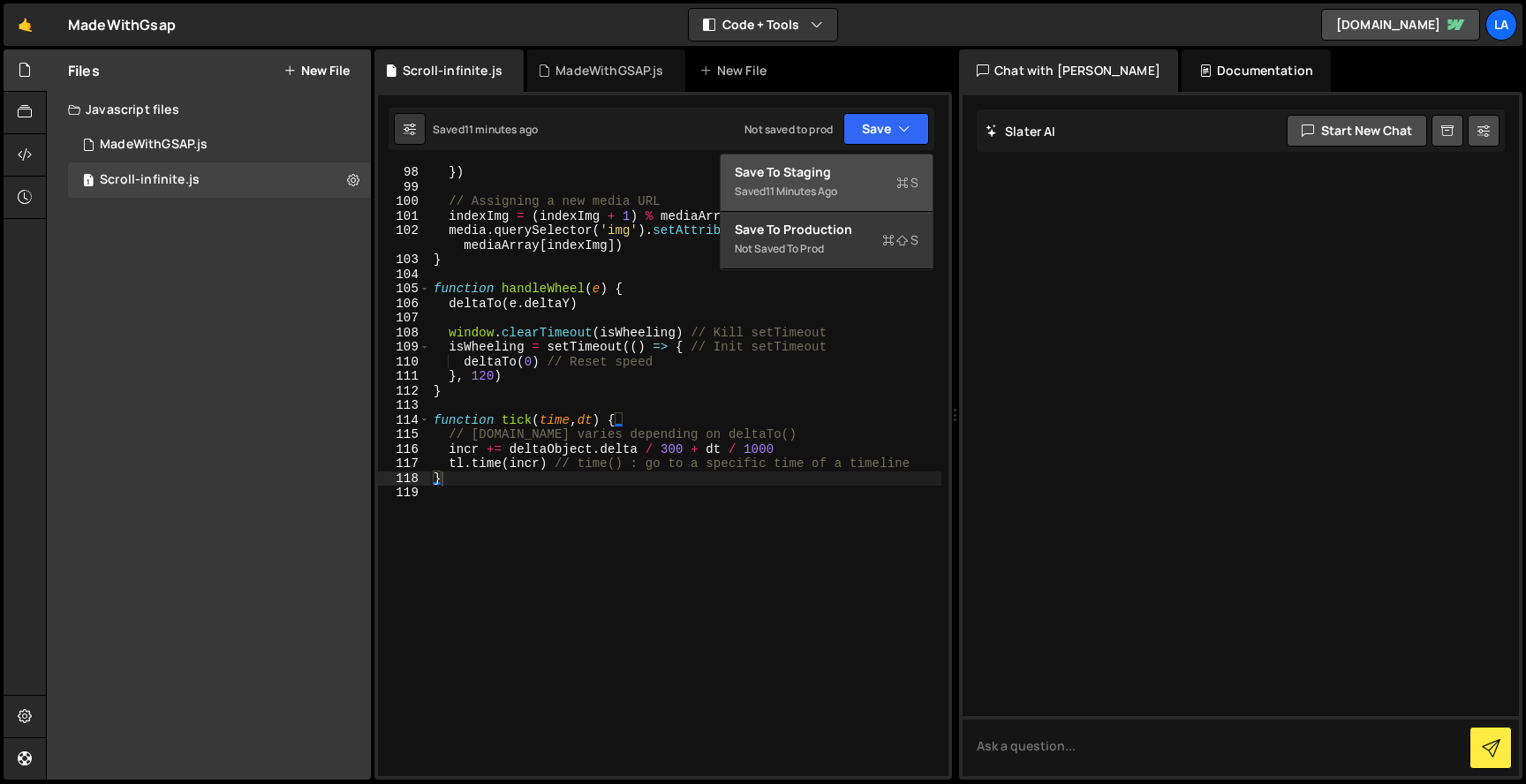
click at [864, 178] on div "Save to Staging S" at bounding box center [826, 172] width 184 height 18
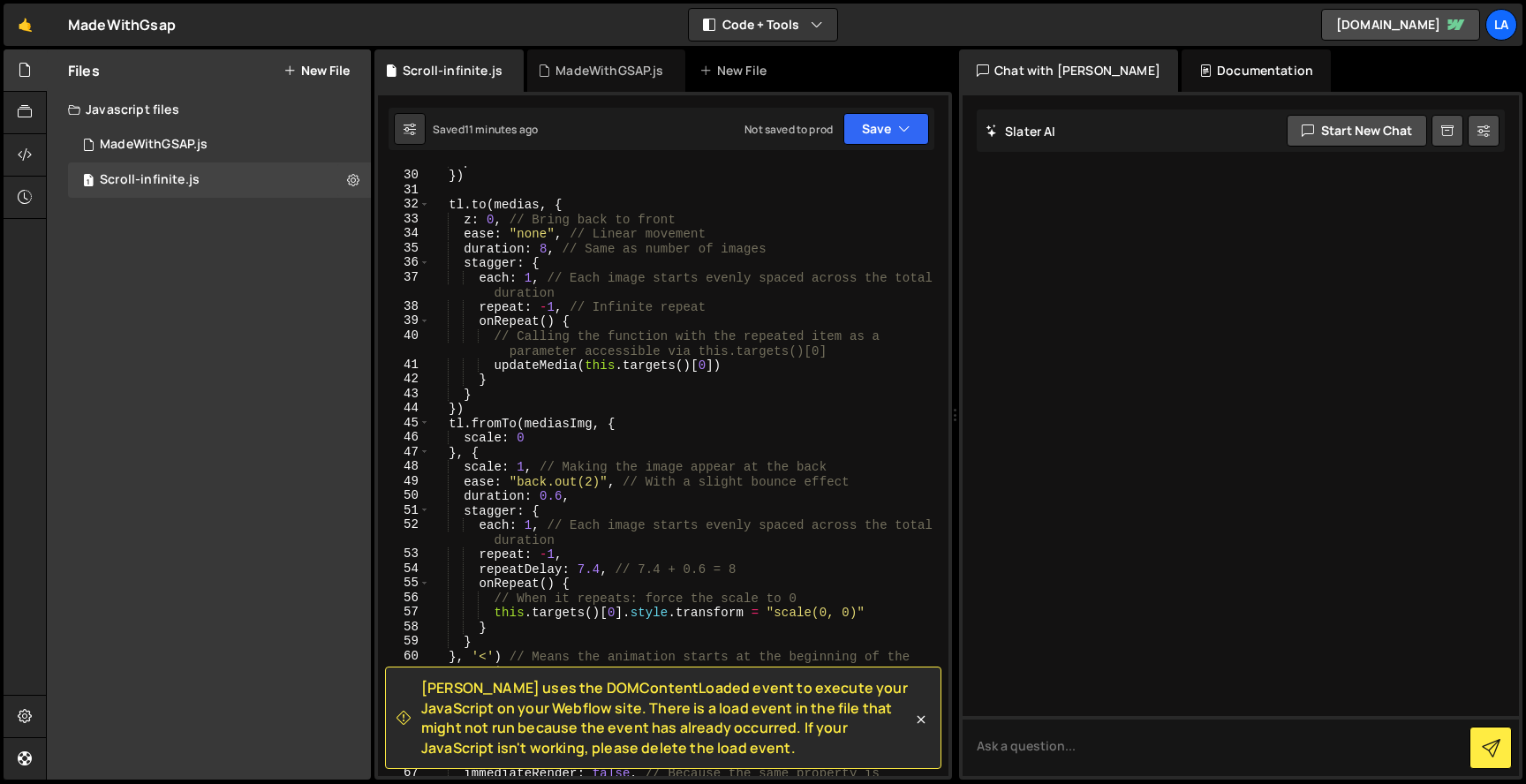
scroll to position [0, 0]
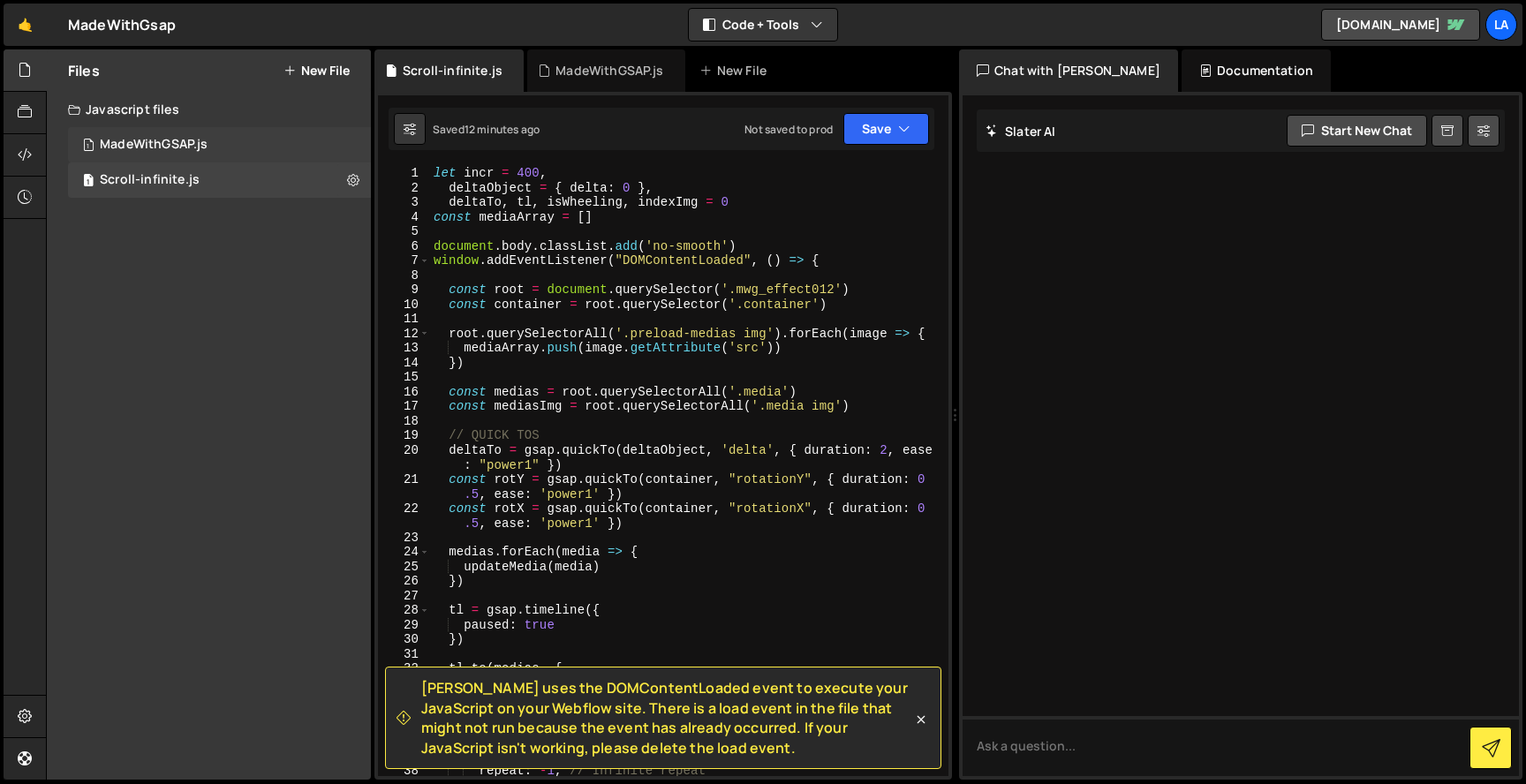
click at [201, 152] on div "MadeWithGSAP.js" at bounding box center [153, 145] width 108 height 16
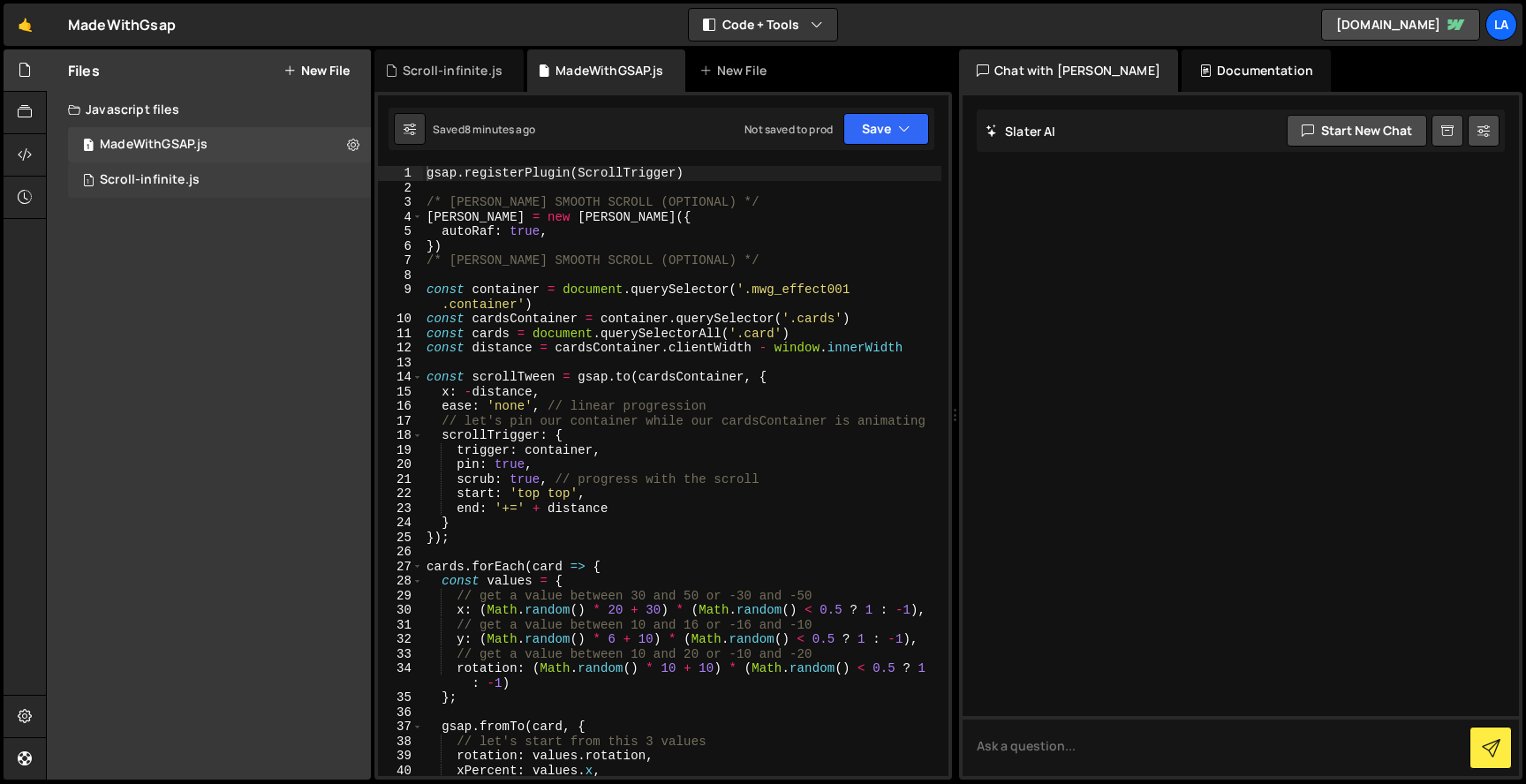
click at [122, 176] on div "Scroll-infinite.js" at bounding box center [149, 180] width 100 height 16
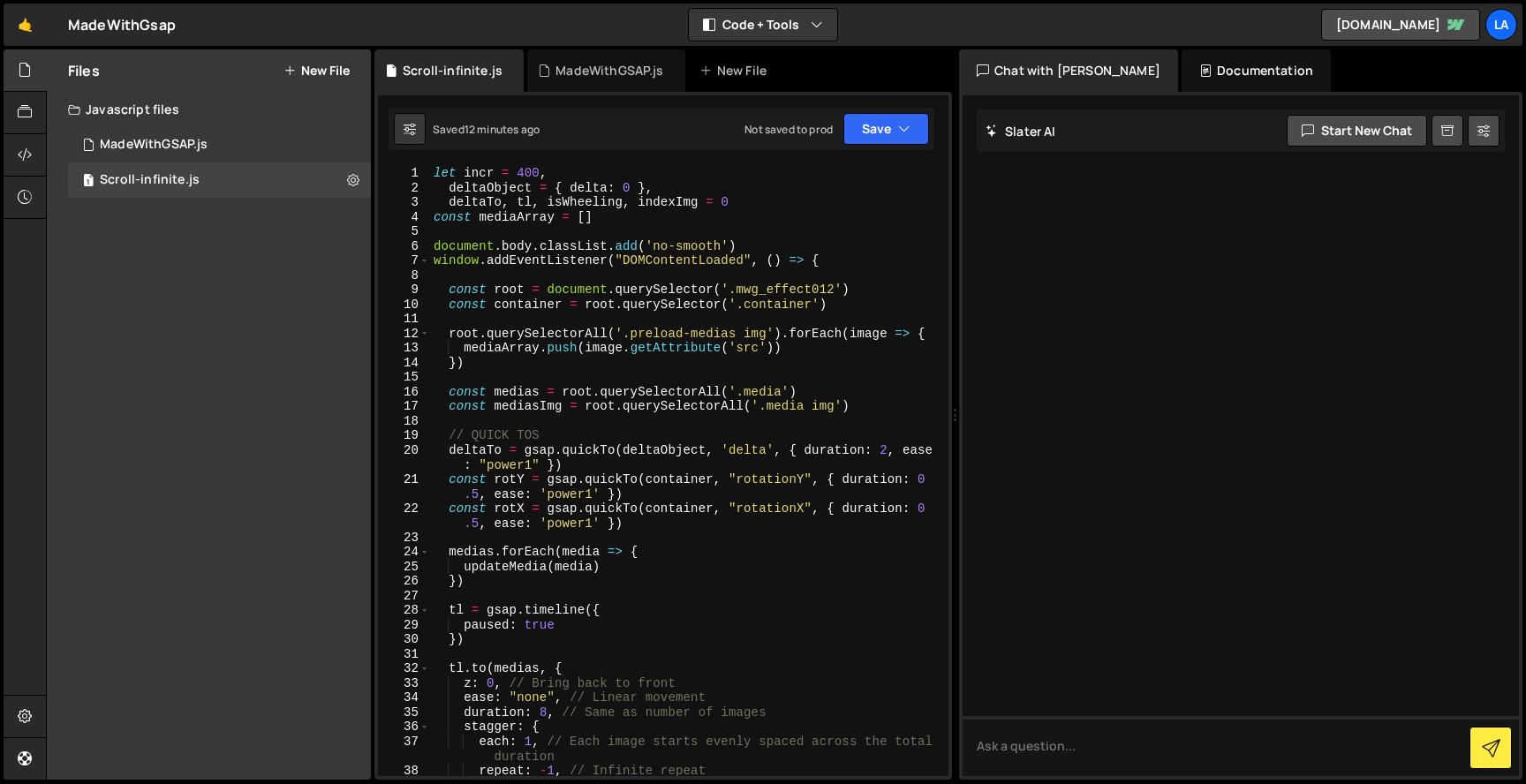
type textarea "window.addEventListener("DOMContentLoaded", () => {"
drag, startPoint x: 834, startPoint y: 257, endPoint x: 396, endPoint y: 261, distance: 438.0
click at [396, 261] on div "window.addEventListener("DOMContentLoaded", () => { 1 2 3 4 5 6 7 8 9 10 11 12 …" at bounding box center [663, 471] width 570 height 610
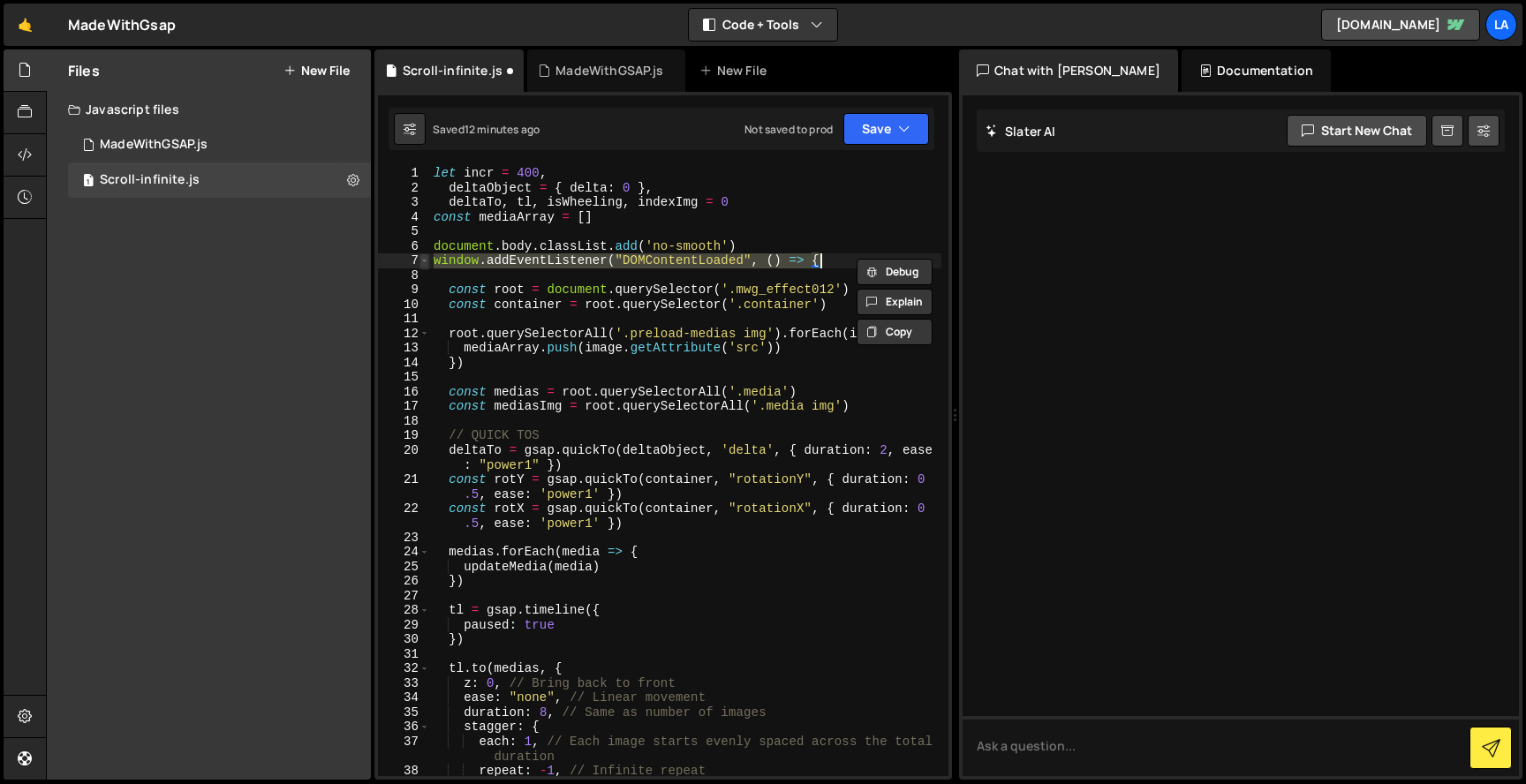
click at [421, 263] on span at bounding box center [425, 261] width 10 height 15
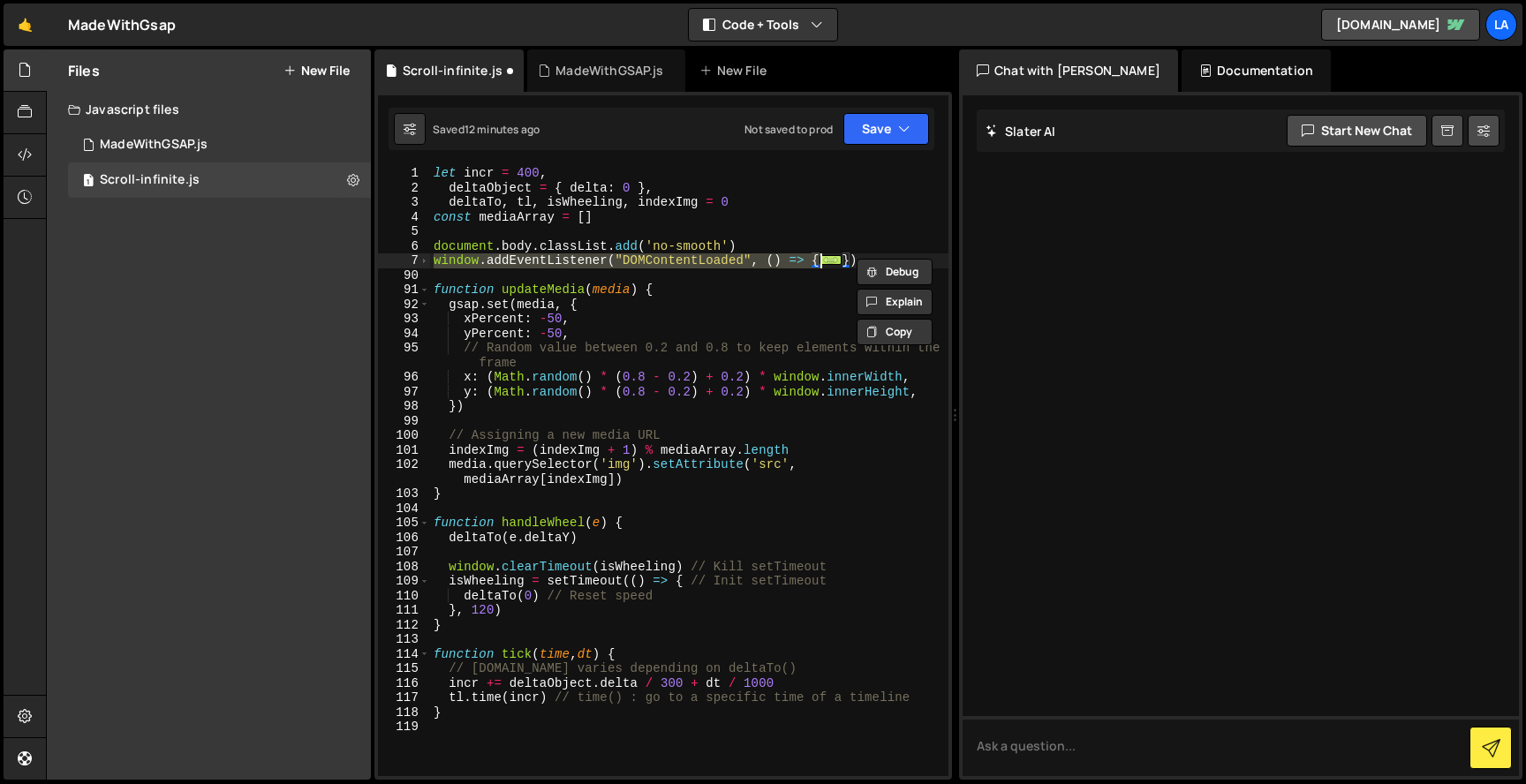
click at [690, 321] on div "let incr = 400 , deltaObject = { delta : 0 } , deltaTo , tl , isWheeling , inde…" at bounding box center [689, 486] width 519 height 639
type textarea "xPercent: -50,"
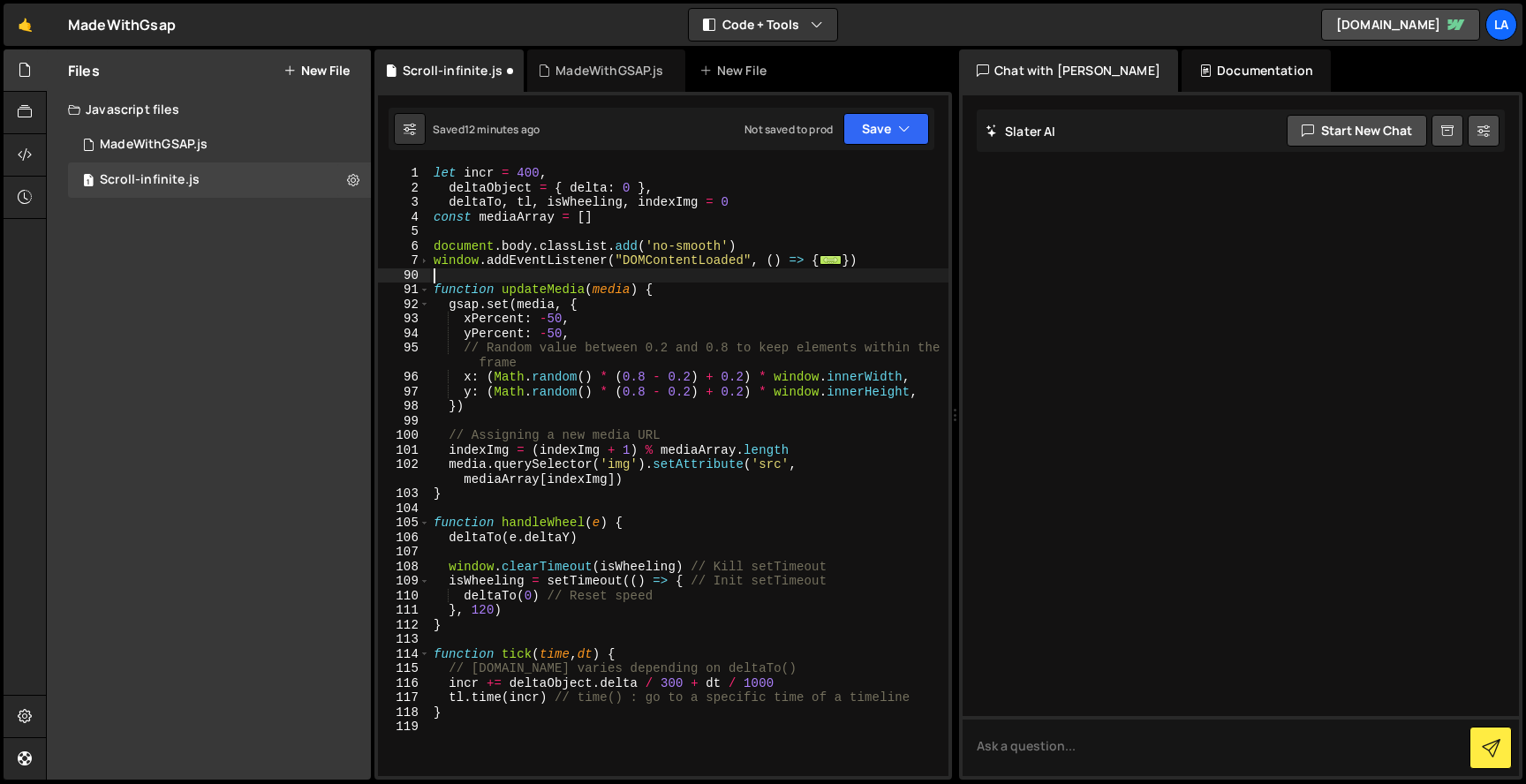
click at [466, 276] on div "let incr = 400 , deltaObject = { delta : 0 } , deltaTo , tl , isWheeling , inde…" at bounding box center [689, 486] width 519 height 639
click at [425, 260] on span at bounding box center [425, 261] width 10 height 15
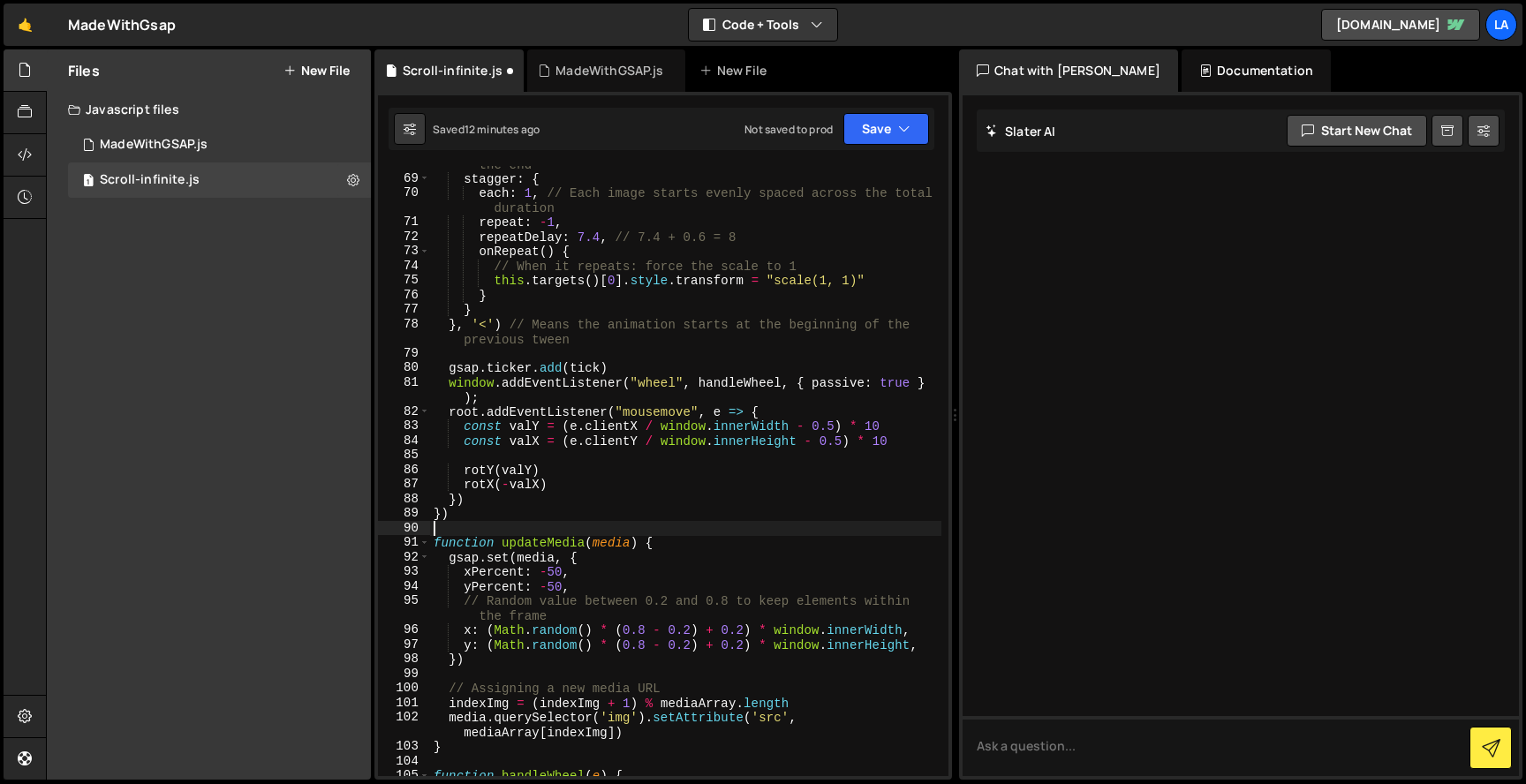
scroll to position [1117, 0]
drag, startPoint x: 432, startPoint y: 513, endPoint x: 412, endPoint y: 512, distance: 20.0
click at [412, 512] on div "68 69 70 71 72 73 74 75 76 77 78 79 80 81 82 83 84 85 86 87 88 89 90 91 92 93 9…" at bounding box center [663, 471] width 570 height 610
type textarea "})"
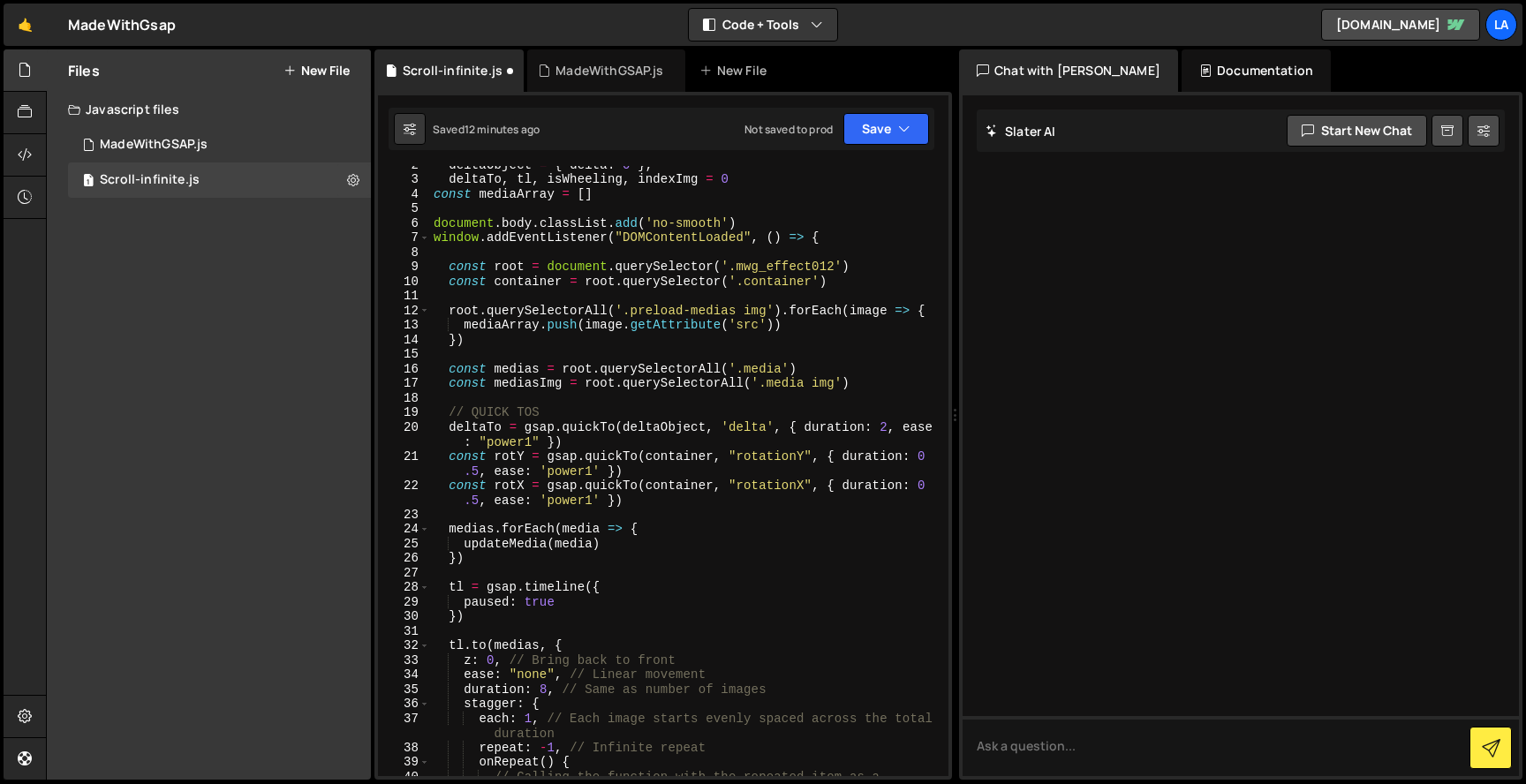
scroll to position [23, 0]
drag, startPoint x: 744, startPoint y: 238, endPoint x: 392, endPoint y: 237, distance: 352.0
click at [392, 237] on div "2 3 4 5 6 7 8 9 10 11 12 13 14 15 16 17 18 19 20 21 22 23 24 25 26 27 28 29 30 …" at bounding box center [663, 471] width 570 height 610
type textarea "window.addEventListener("DOMContentLoaded", () => {"
click at [455, 246] on div "deltaObject = { delta : 0 } , deltaTo , tl , isWheeling , indexImg = 0 const me…" at bounding box center [686, 485] width 512 height 655
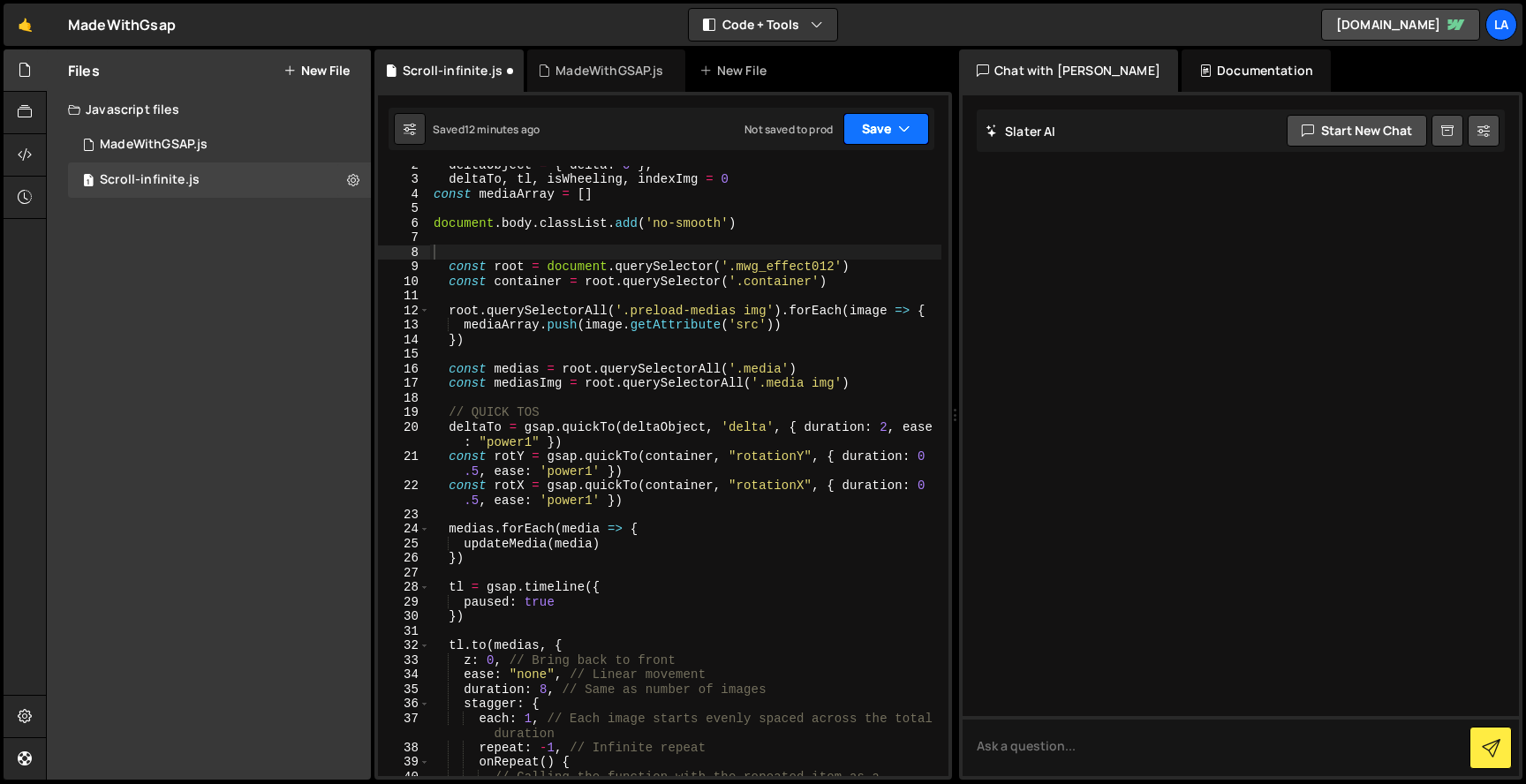
click at [876, 142] on button "Save" at bounding box center [886, 129] width 86 height 32
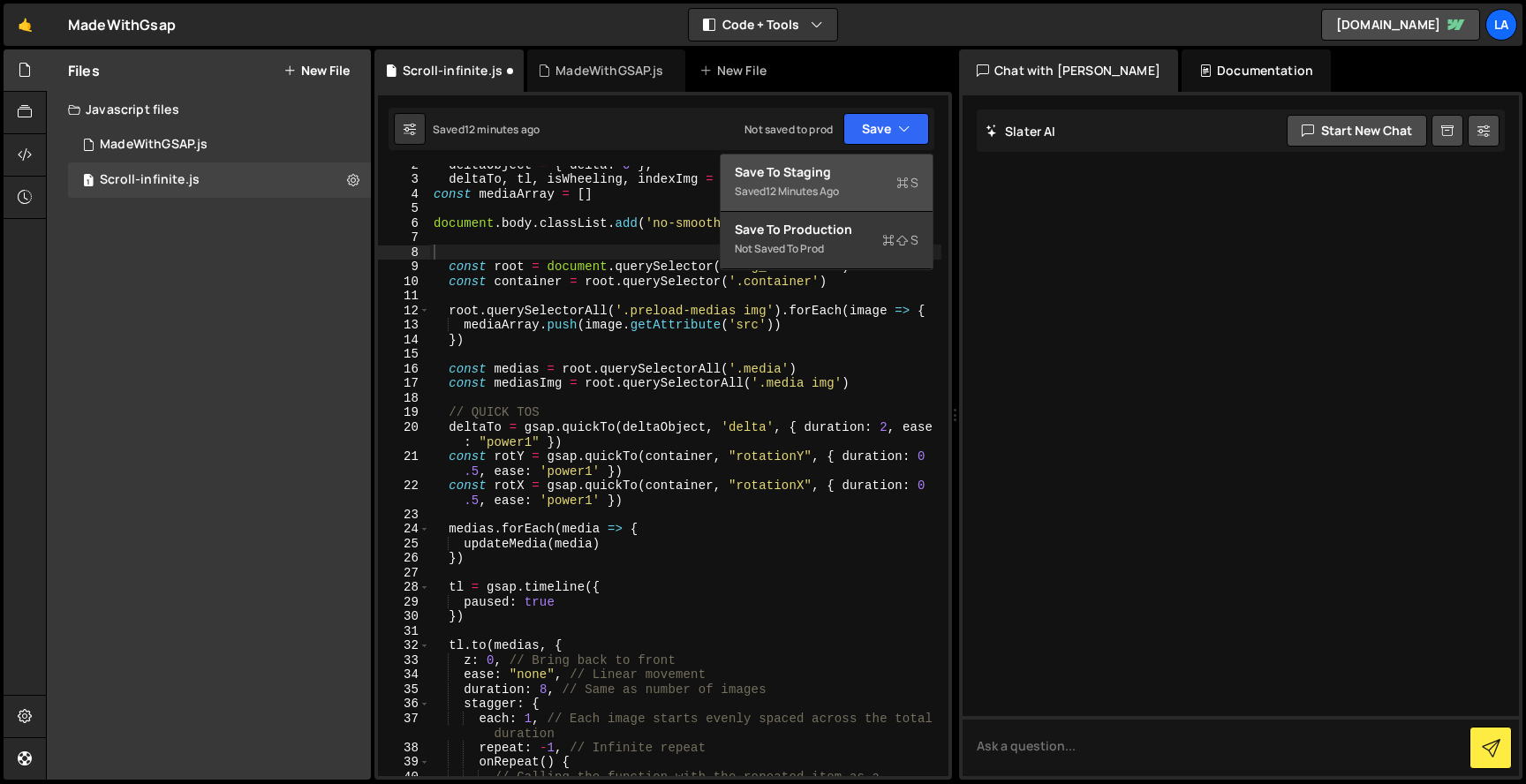
click at [832, 178] on div "Save to Staging S" at bounding box center [826, 172] width 184 height 18
